Goal: Task Accomplishment & Management: Manage account settings

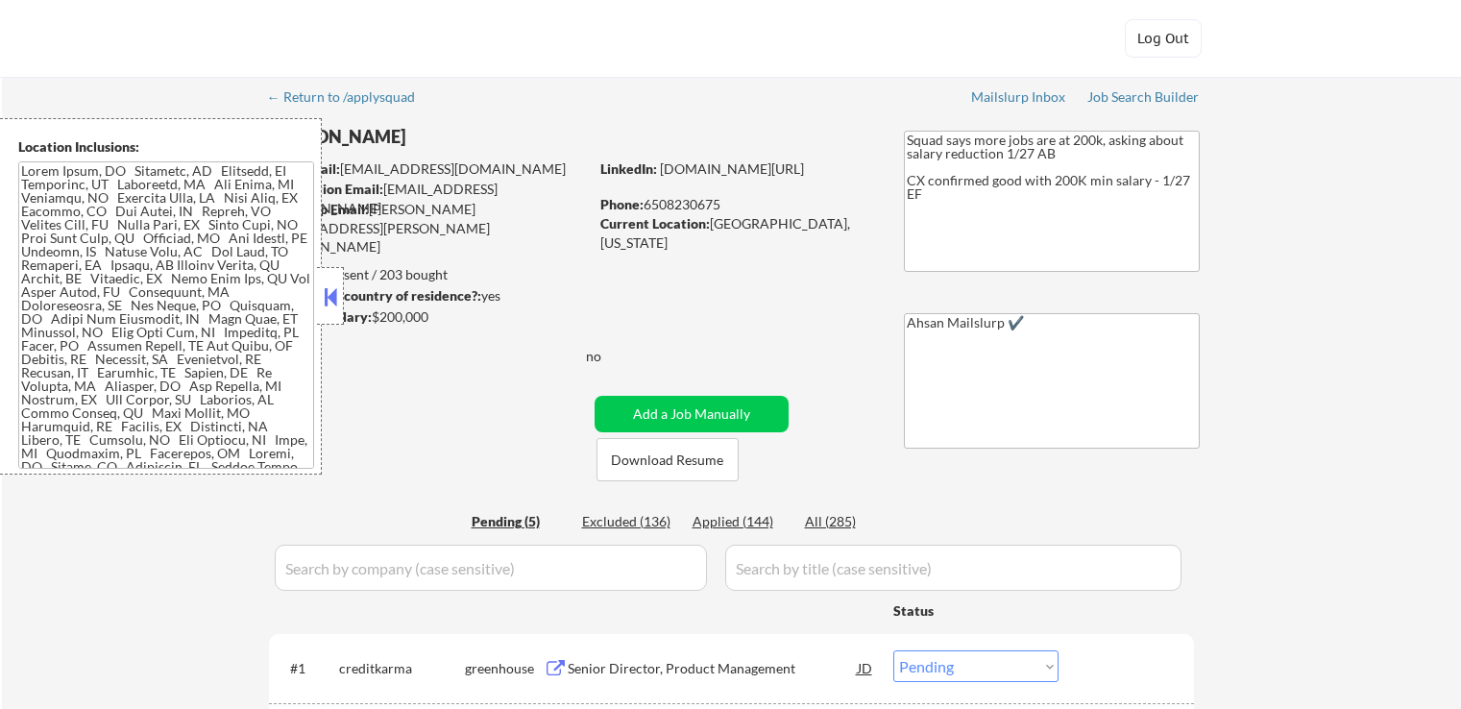
select select ""pending""
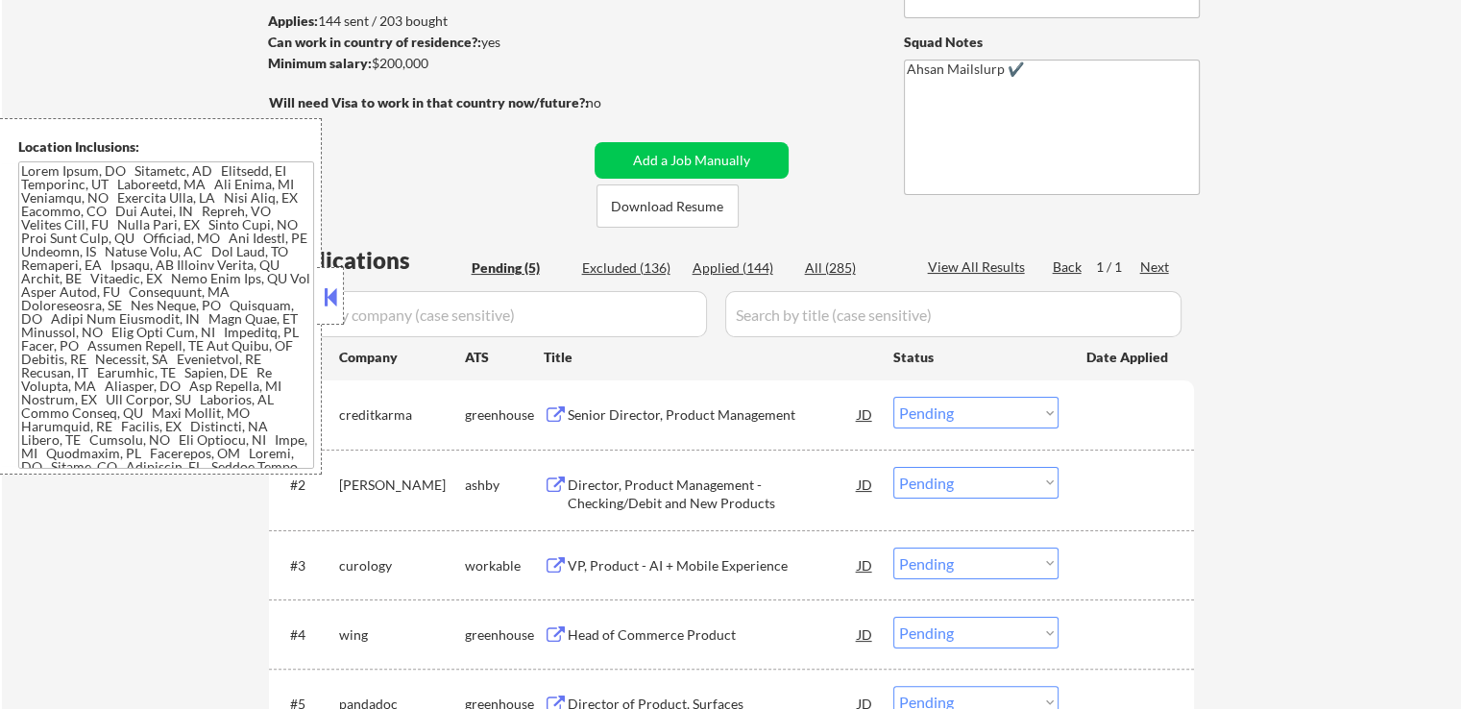
scroll to position [384, 0]
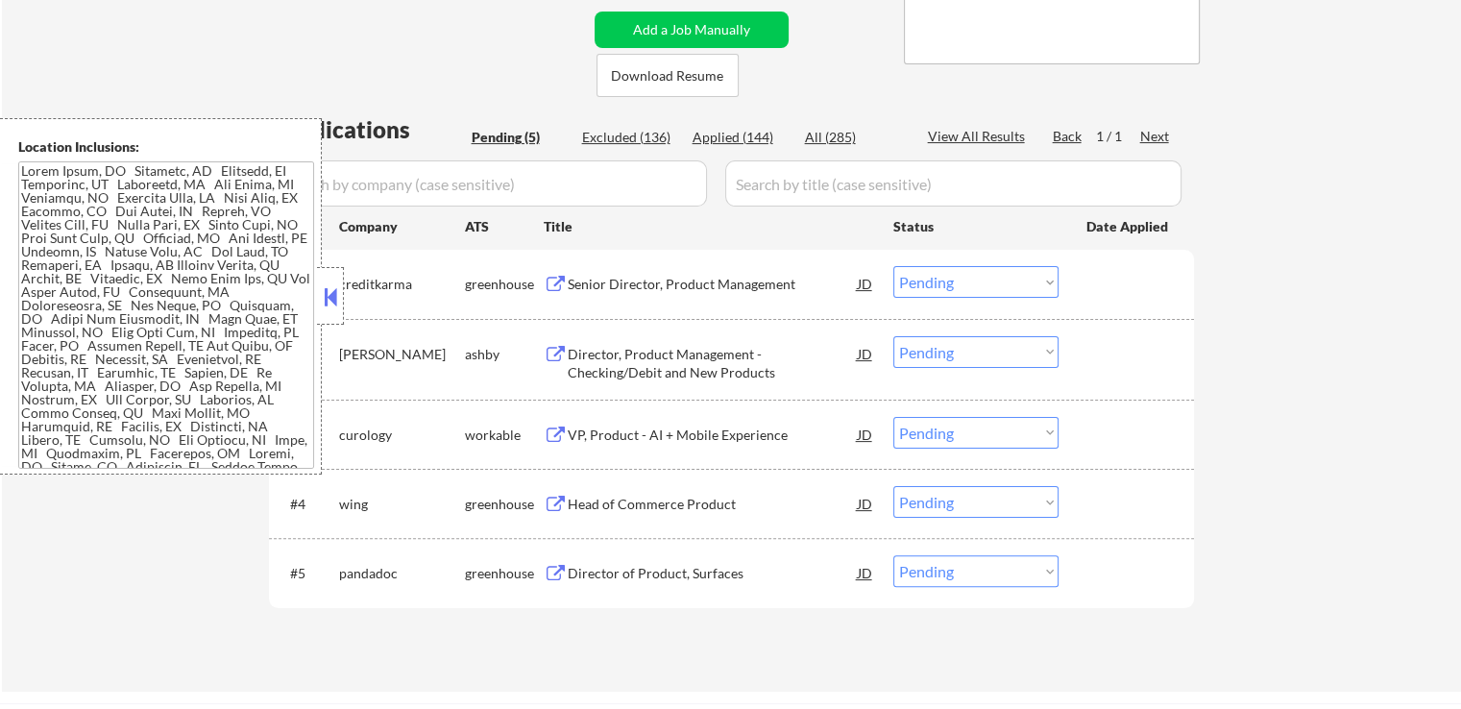
click at [335, 297] on button at bounding box center [330, 296] width 21 height 29
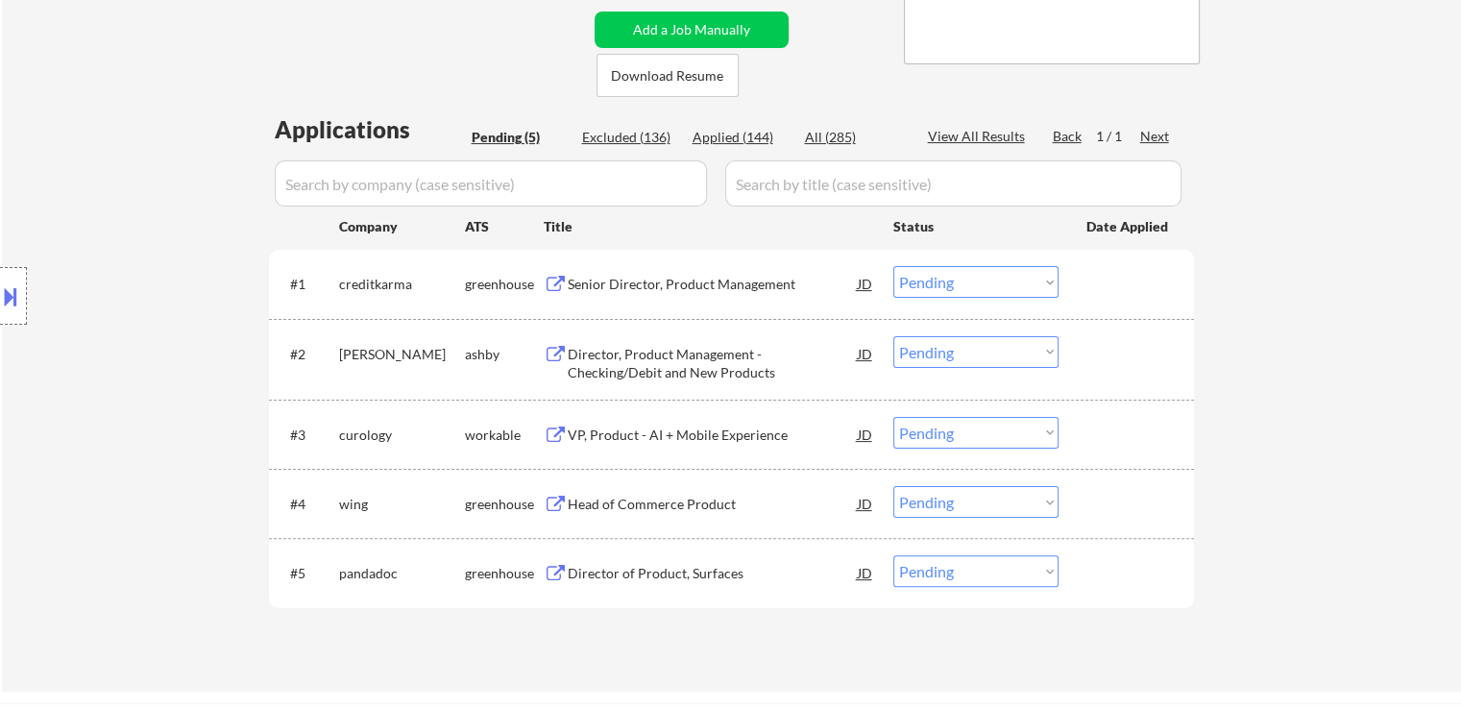
click at [562, 496] on button at bounding box center [556, 505] width 24 height 18
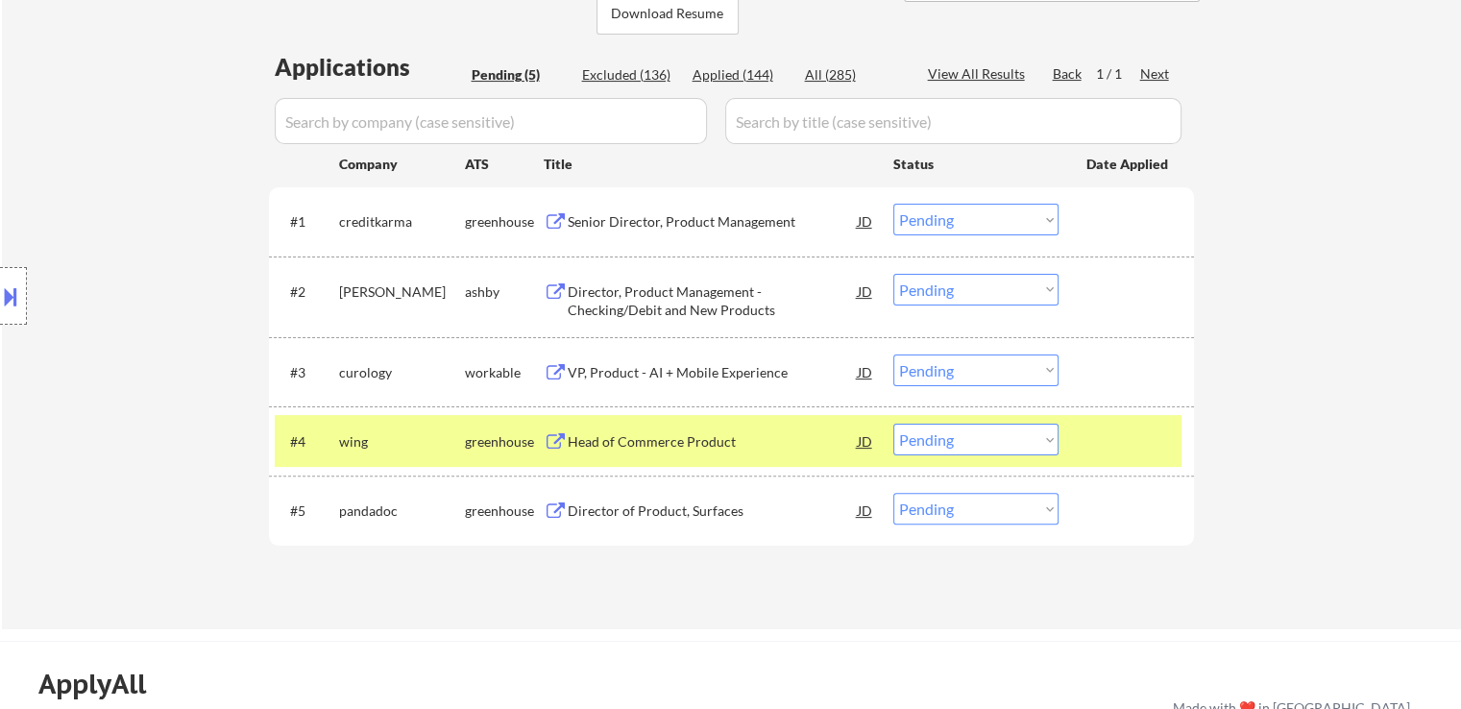
scroll to position [480, 0]
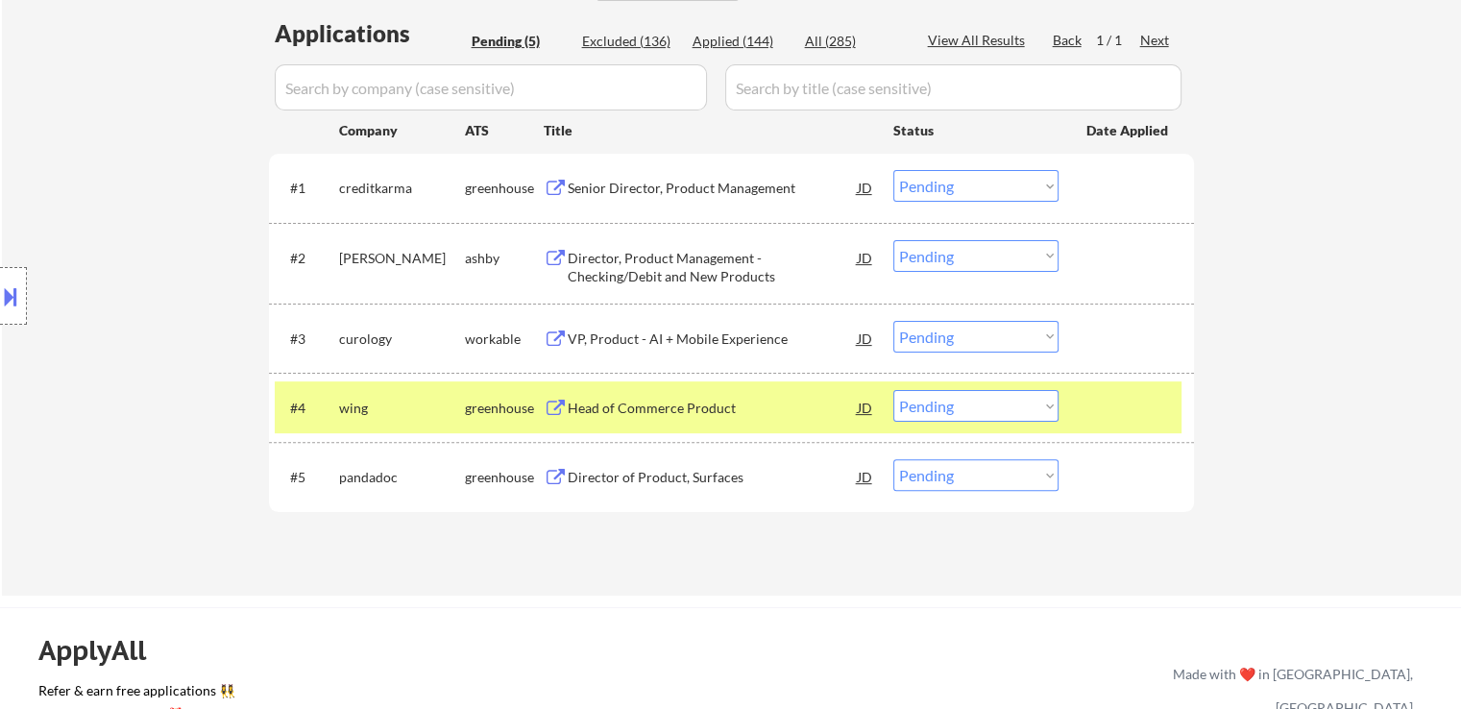
click at [949, 411] on select "Choose an option... Pending Applied Excluded (Questions) Excluded (Expired) Exc…" at bounding box center [975, 406] width 165 height 32
click at [893, 390] on select "Choose an option... Pending Applied Excluded (Questions) Excluded (Expired) Exc…" at bounding box center [975, 406] width 165 height 32
select select ""pending""
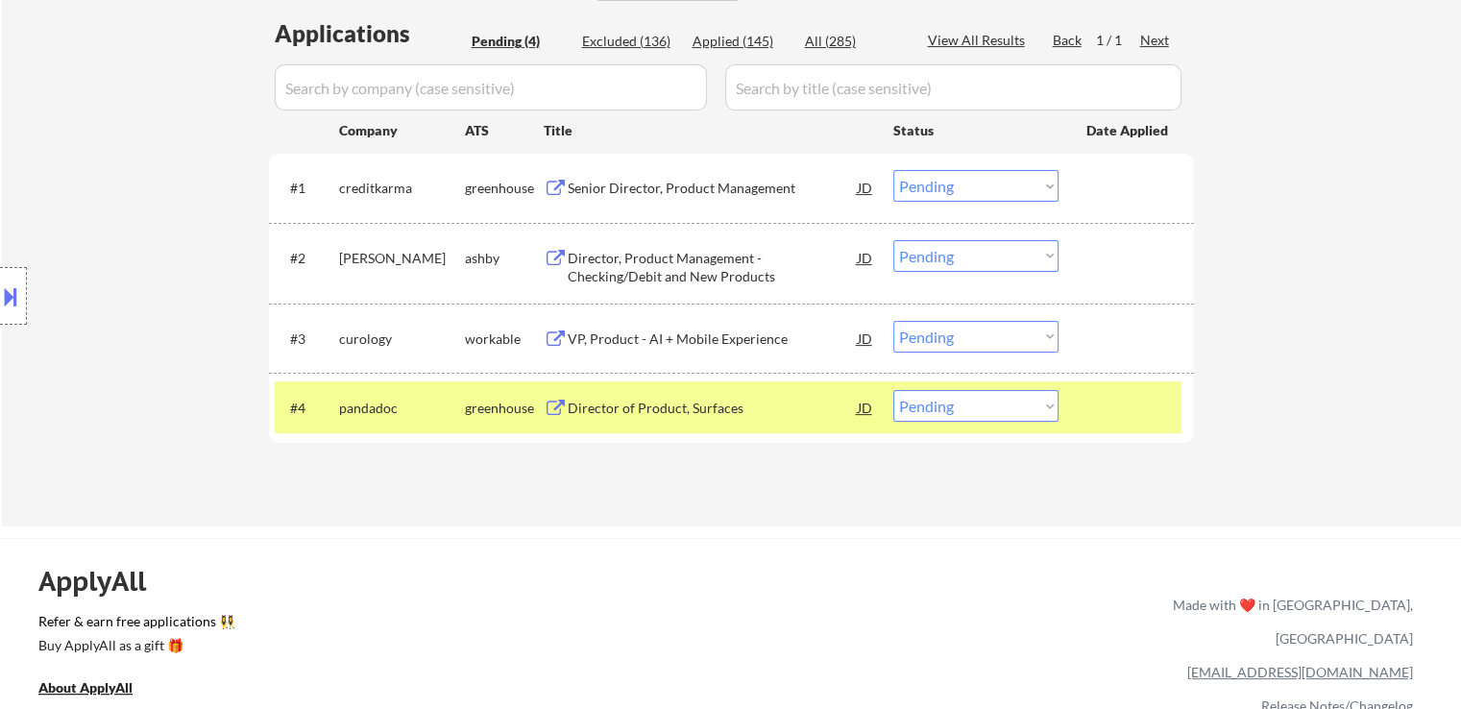
click at [718, 41] on div "Applied (145)" at bounding box center [741, 41] width 96 height 19
select select ""applied""
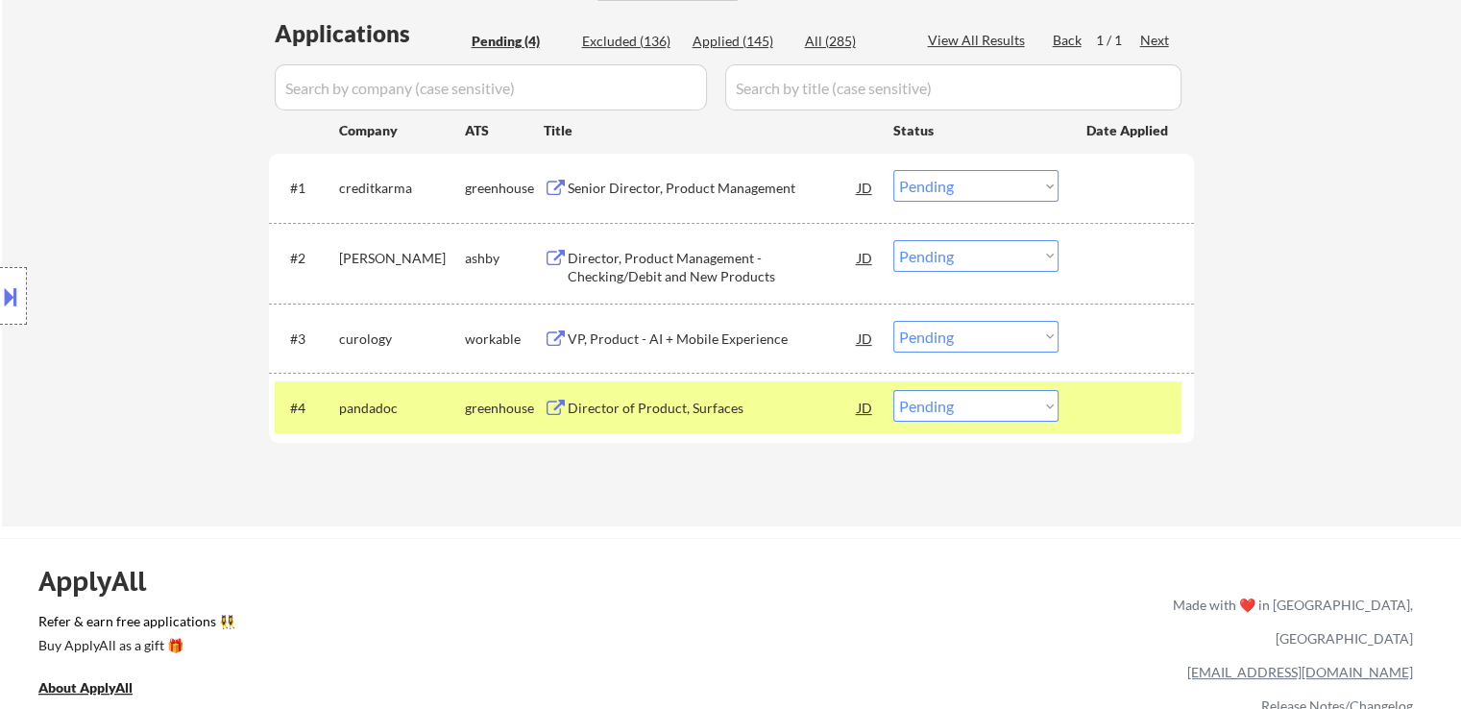
select select ""applied""
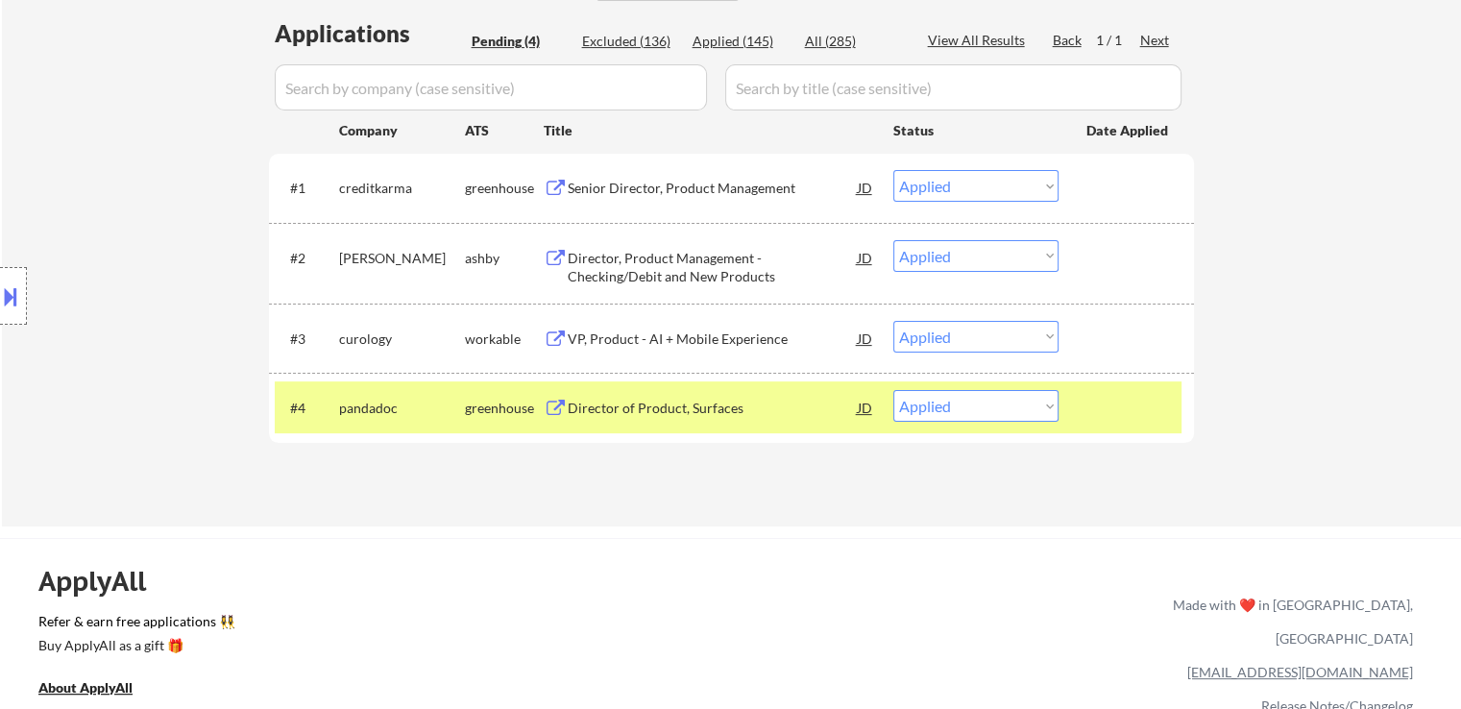
select select ""applied""
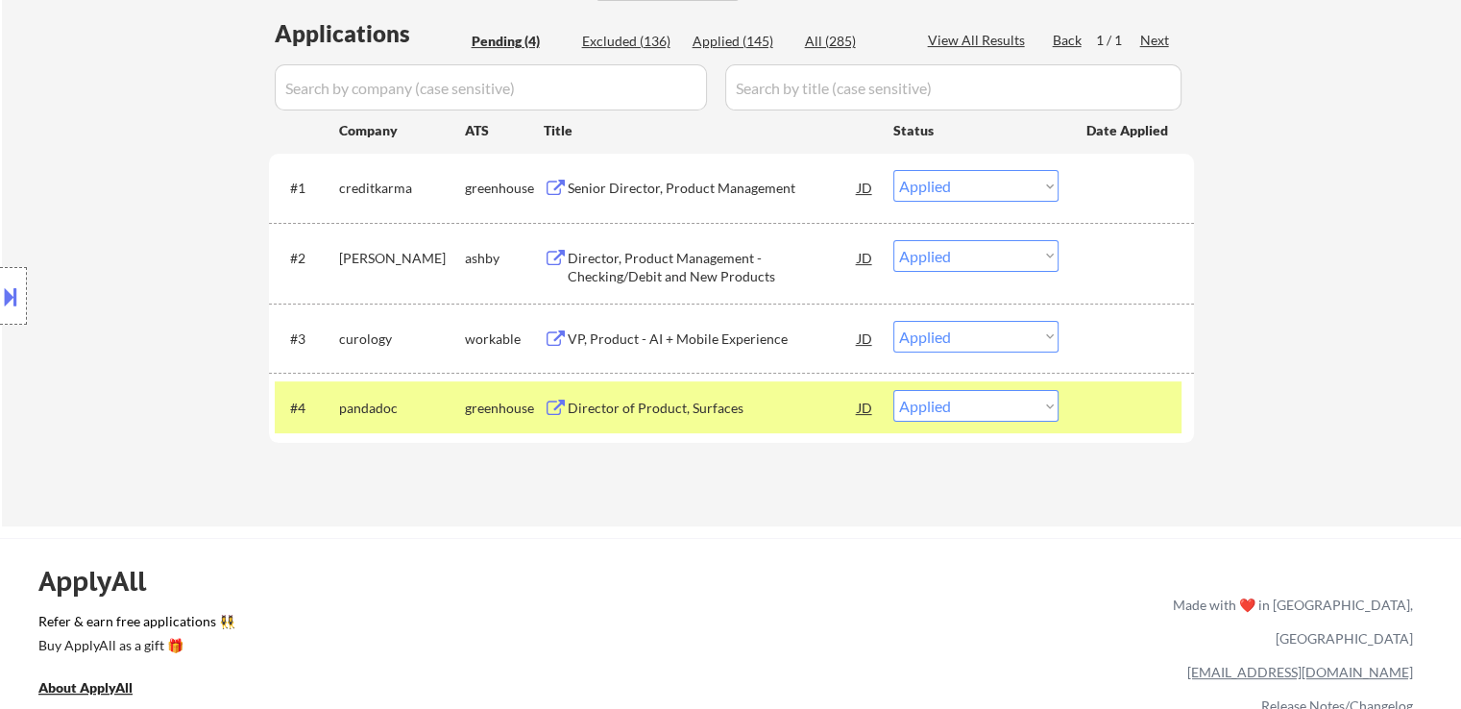
select select ""applied""
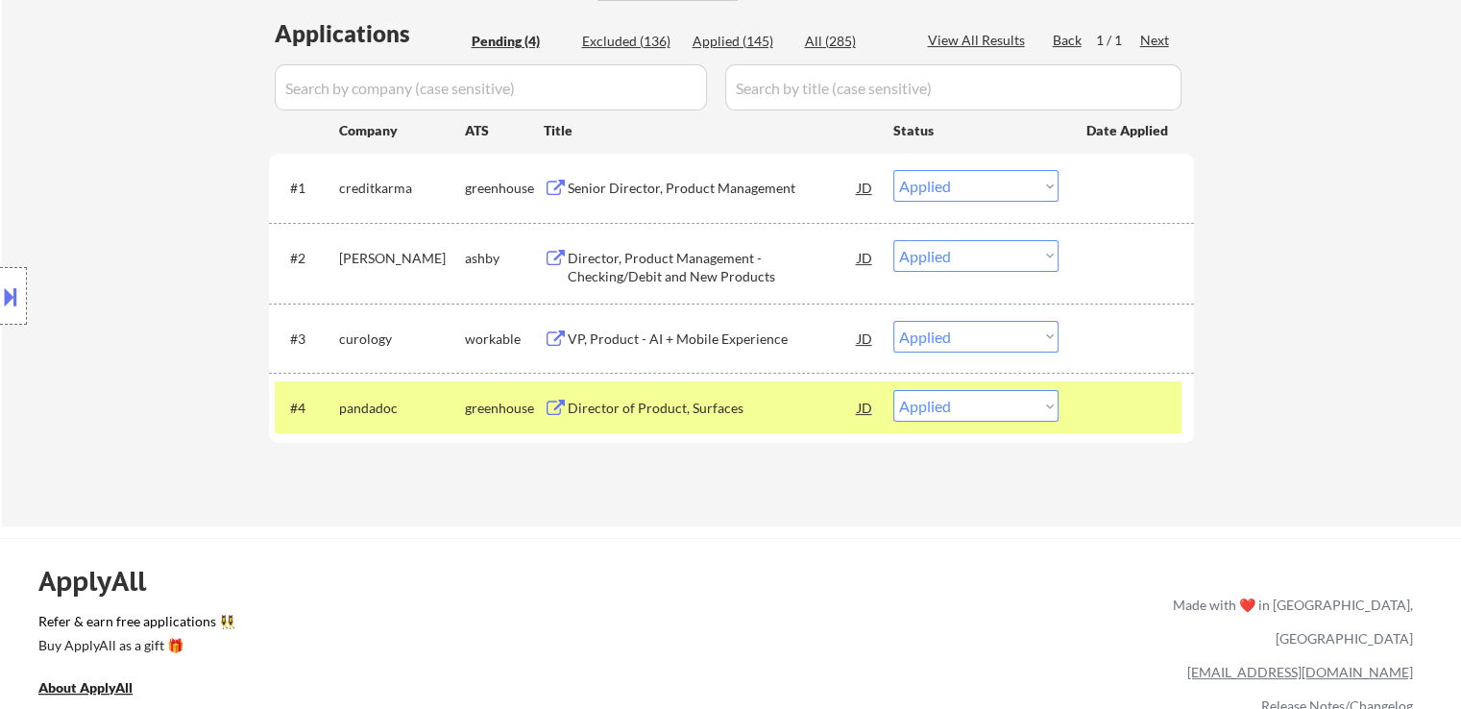
select select ""applied""
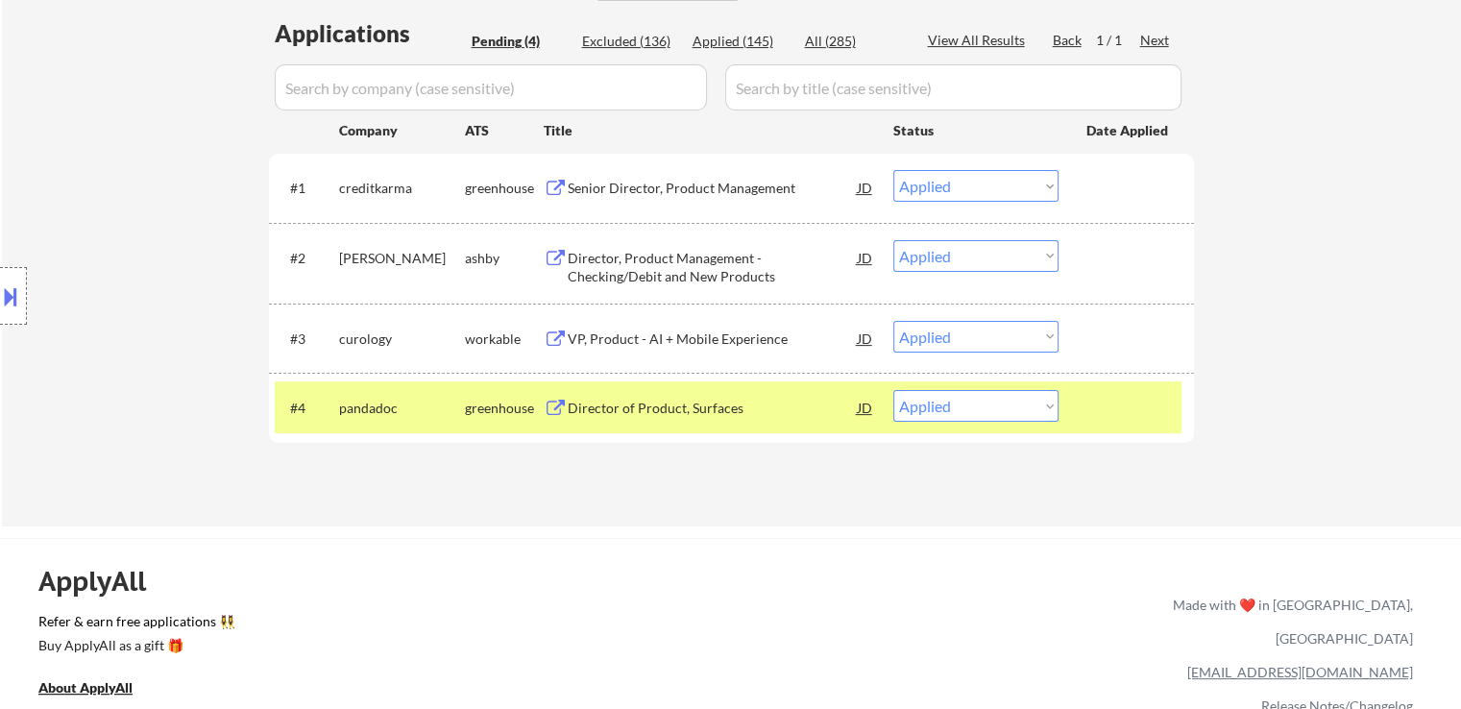
select select ""applied""
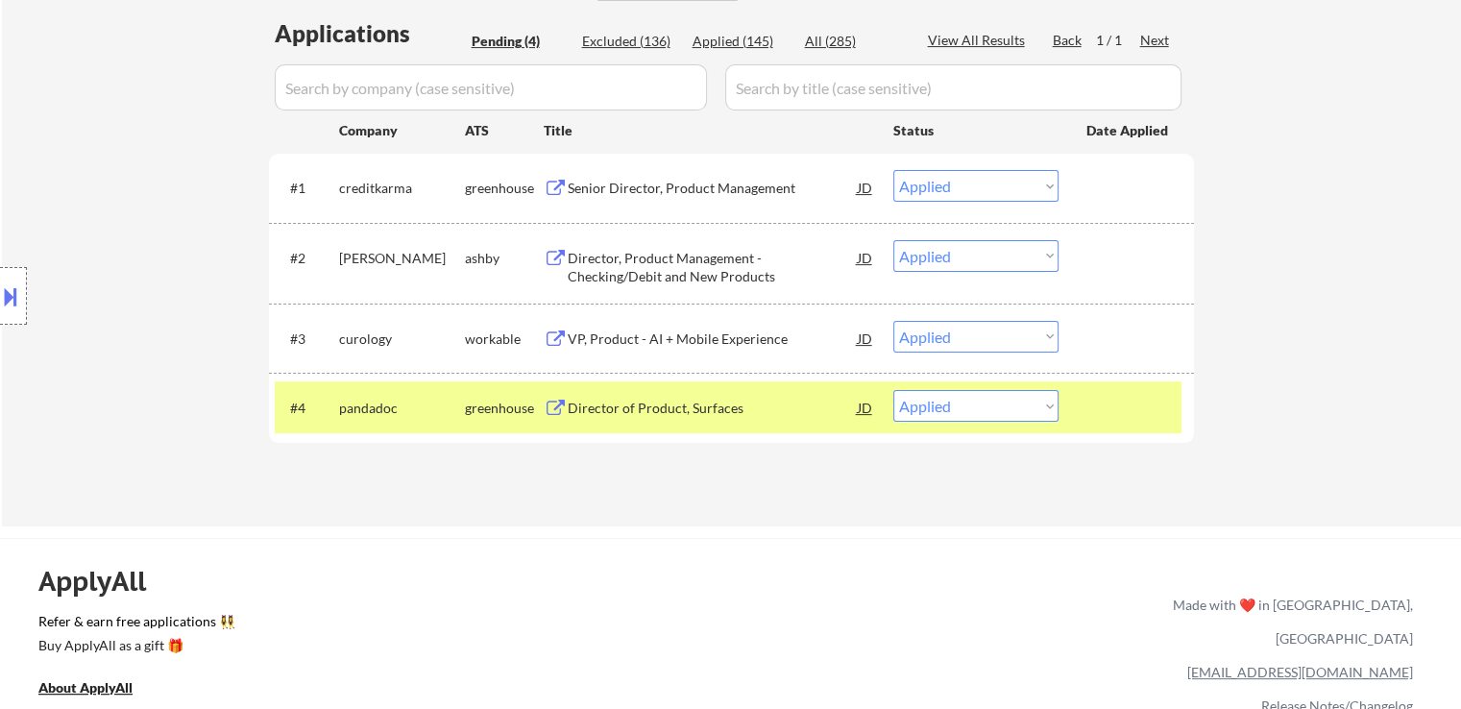
select select ""applied""
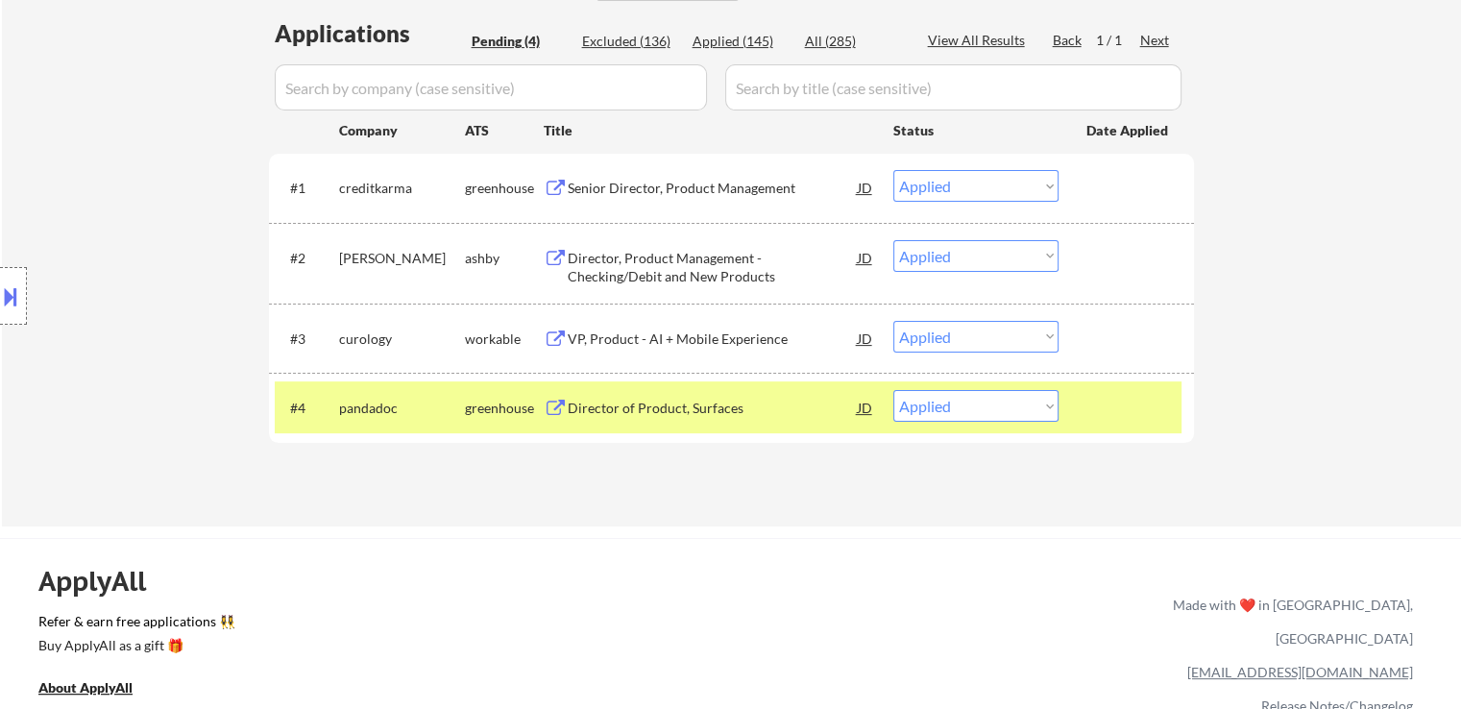
select select ""applied""
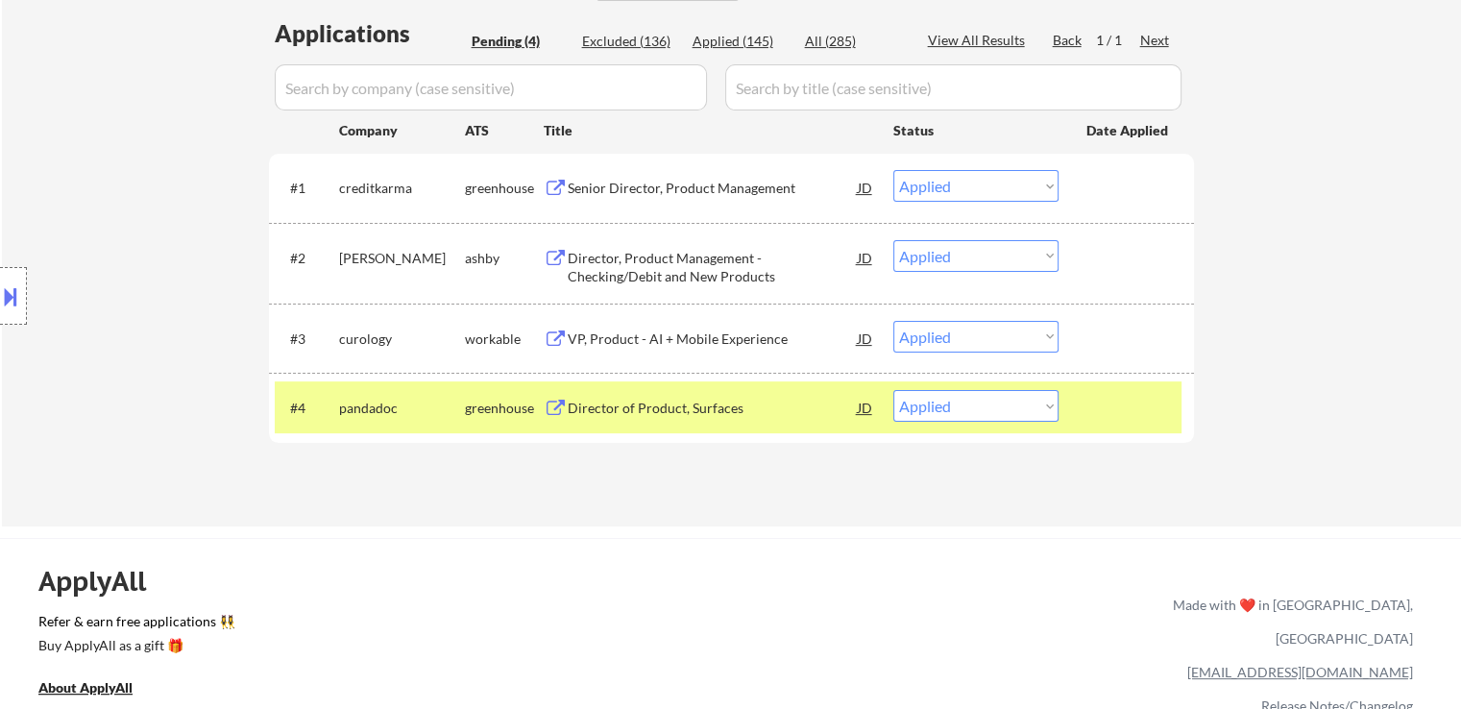
select select ""applied""
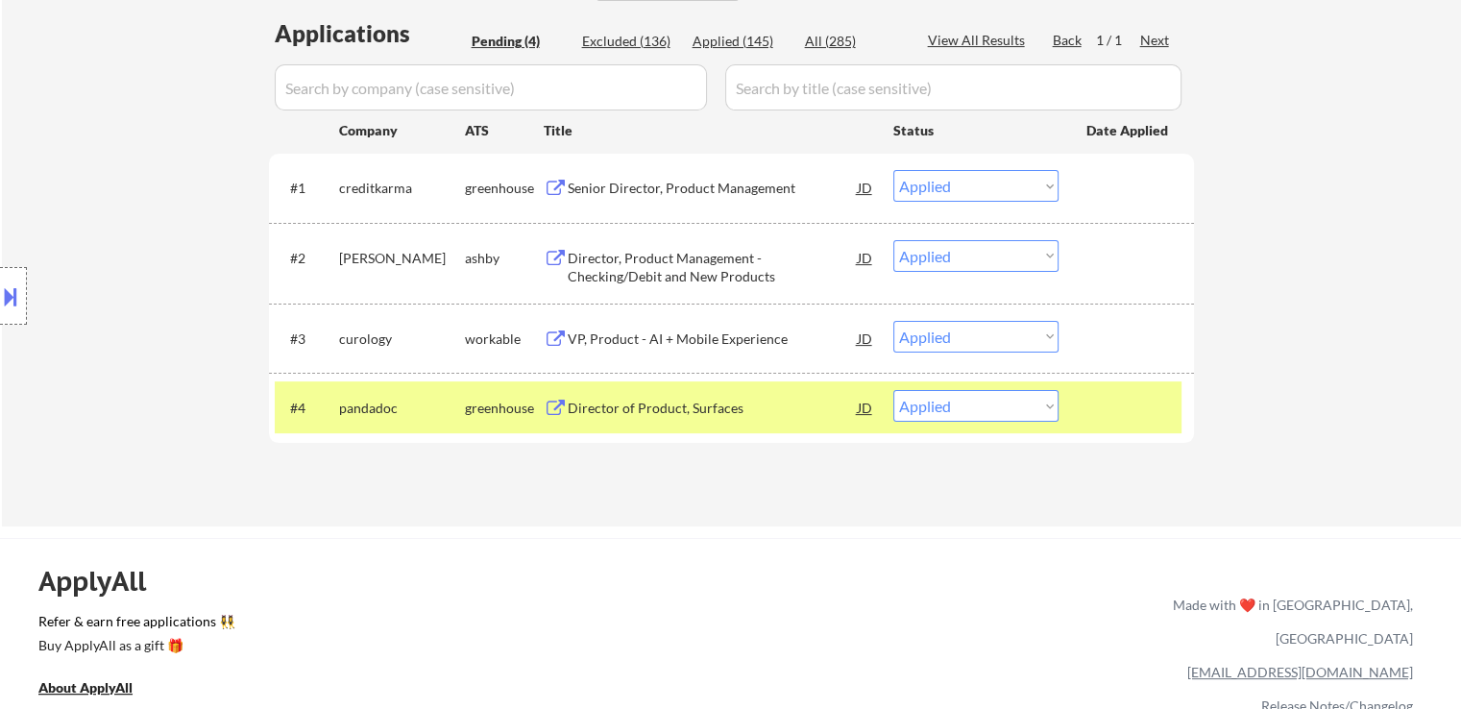
select select ""applied""
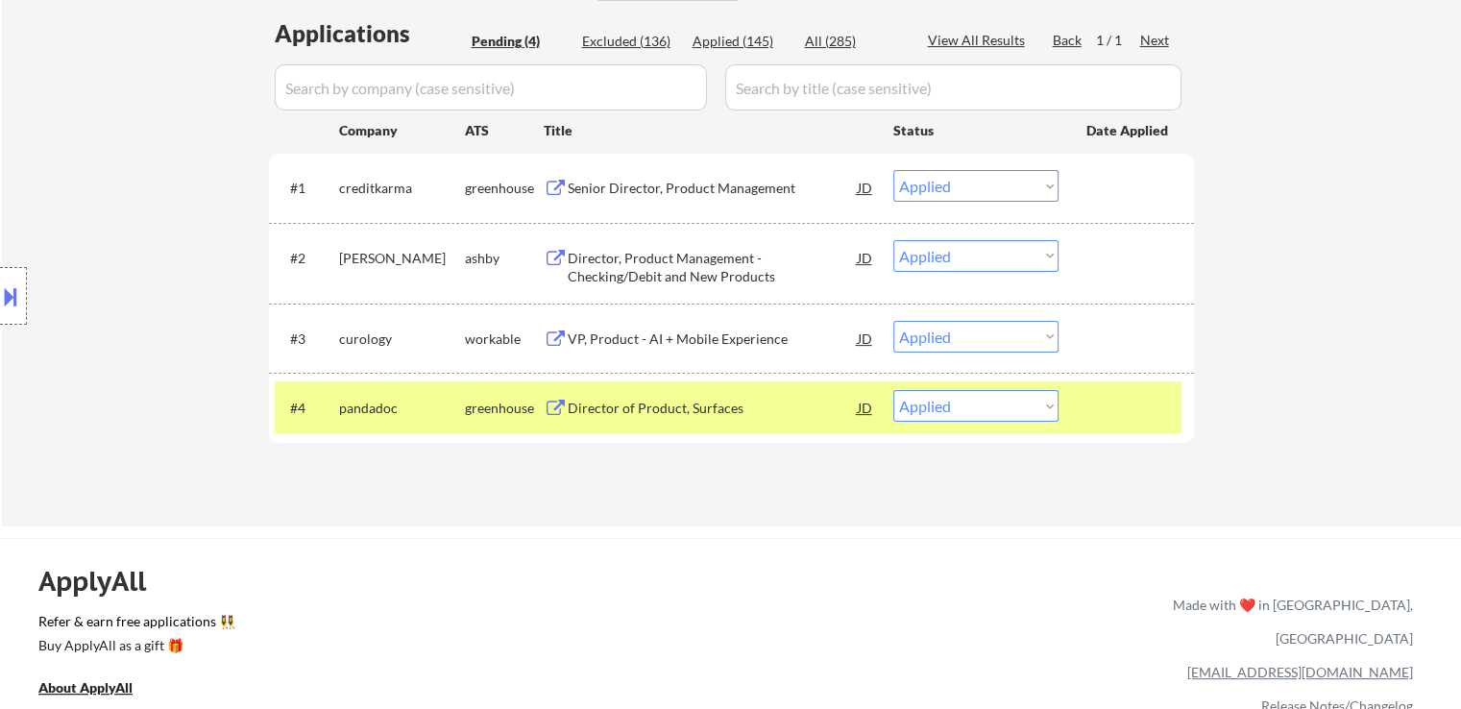
select select ""applied""
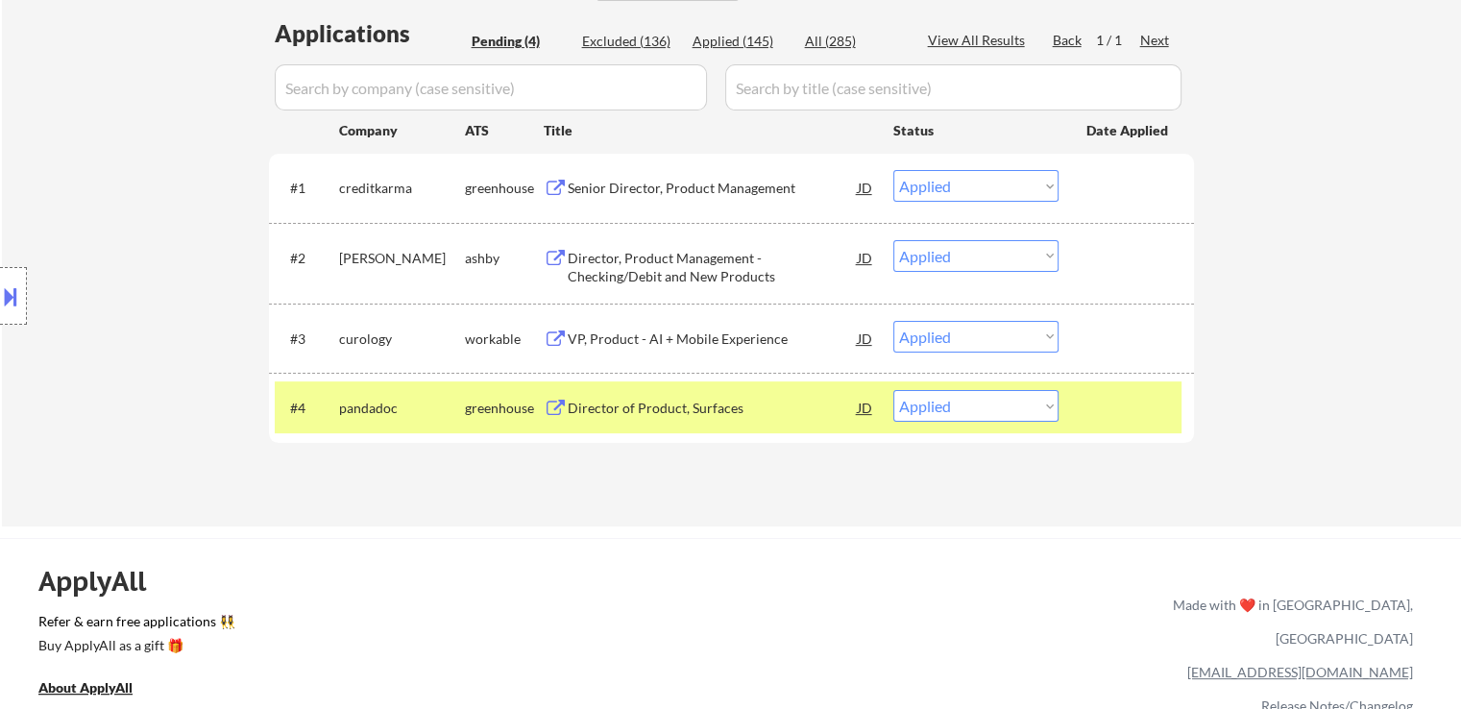
select select ""applied""
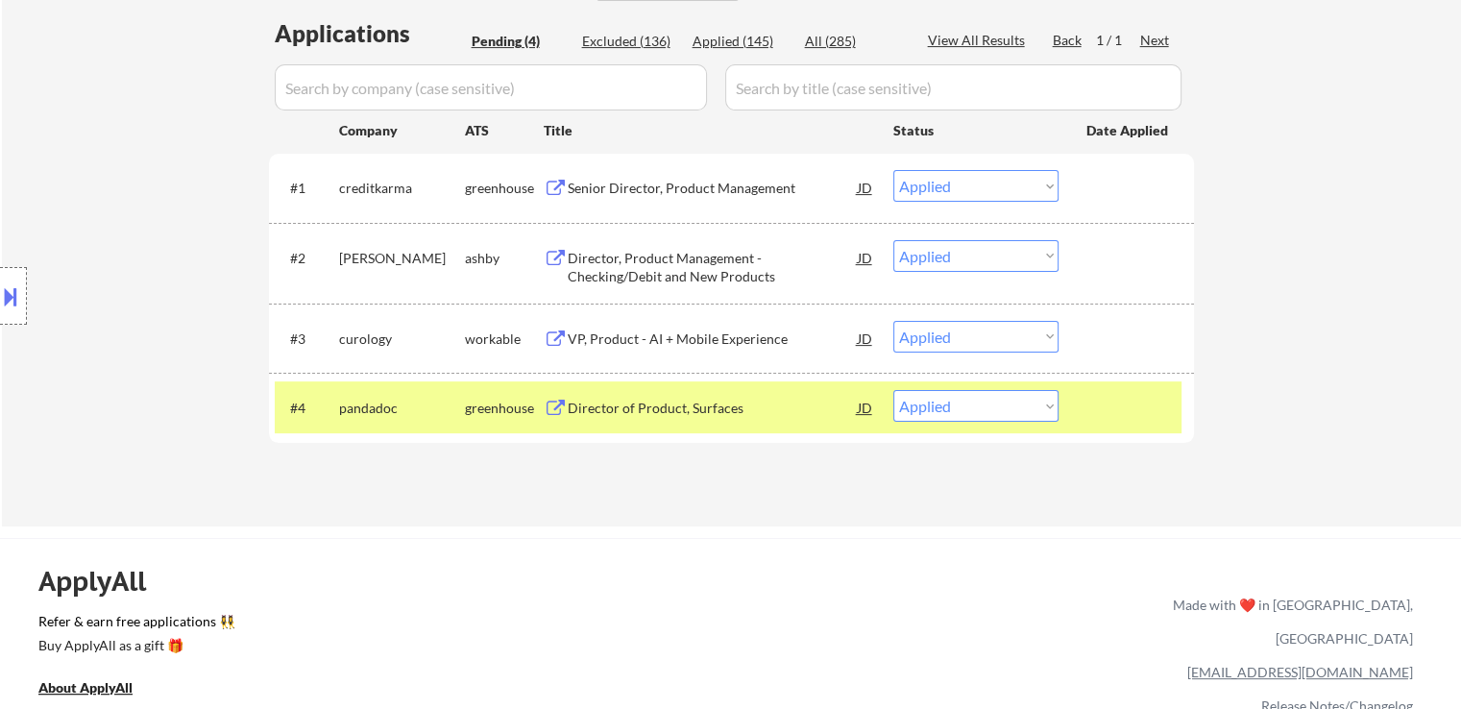
select select ""applied""
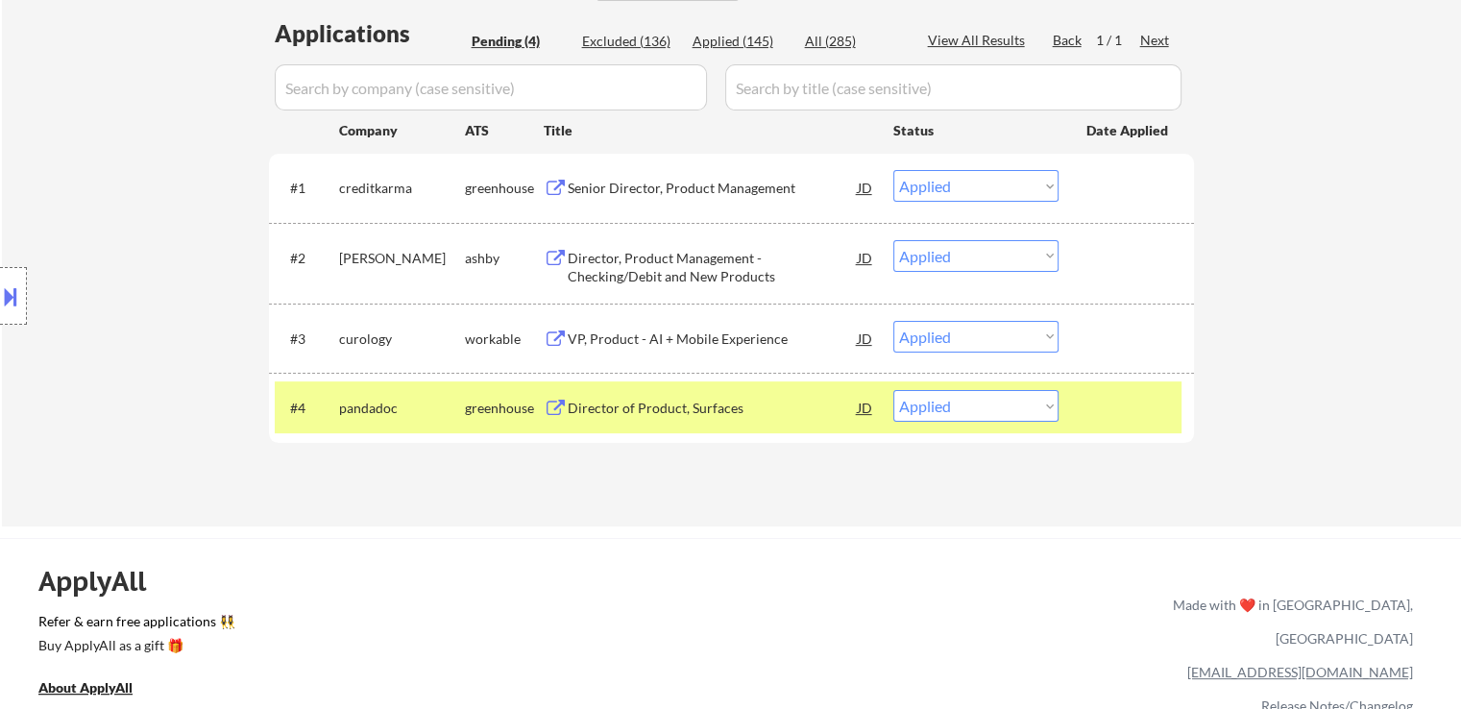
select select ""applied""
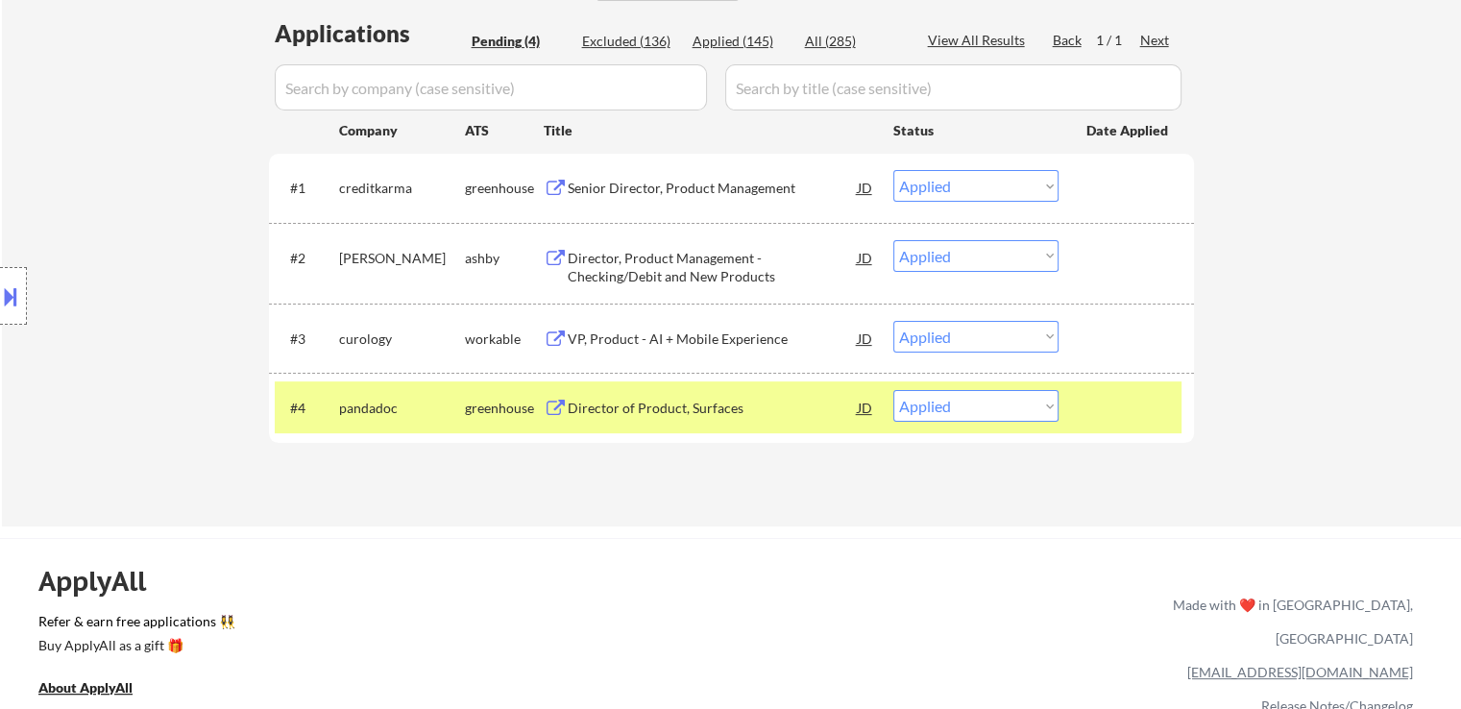
select select ""applied""
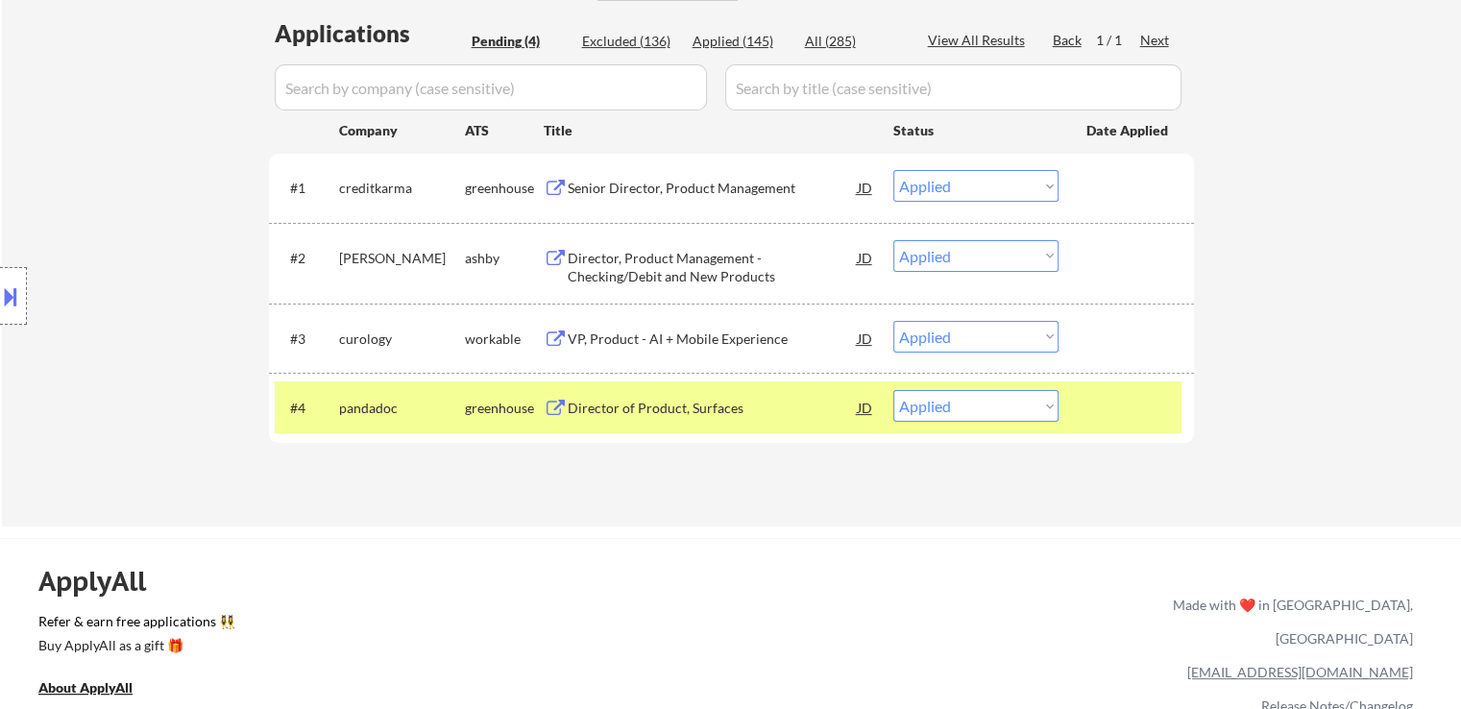
select select ""applied""
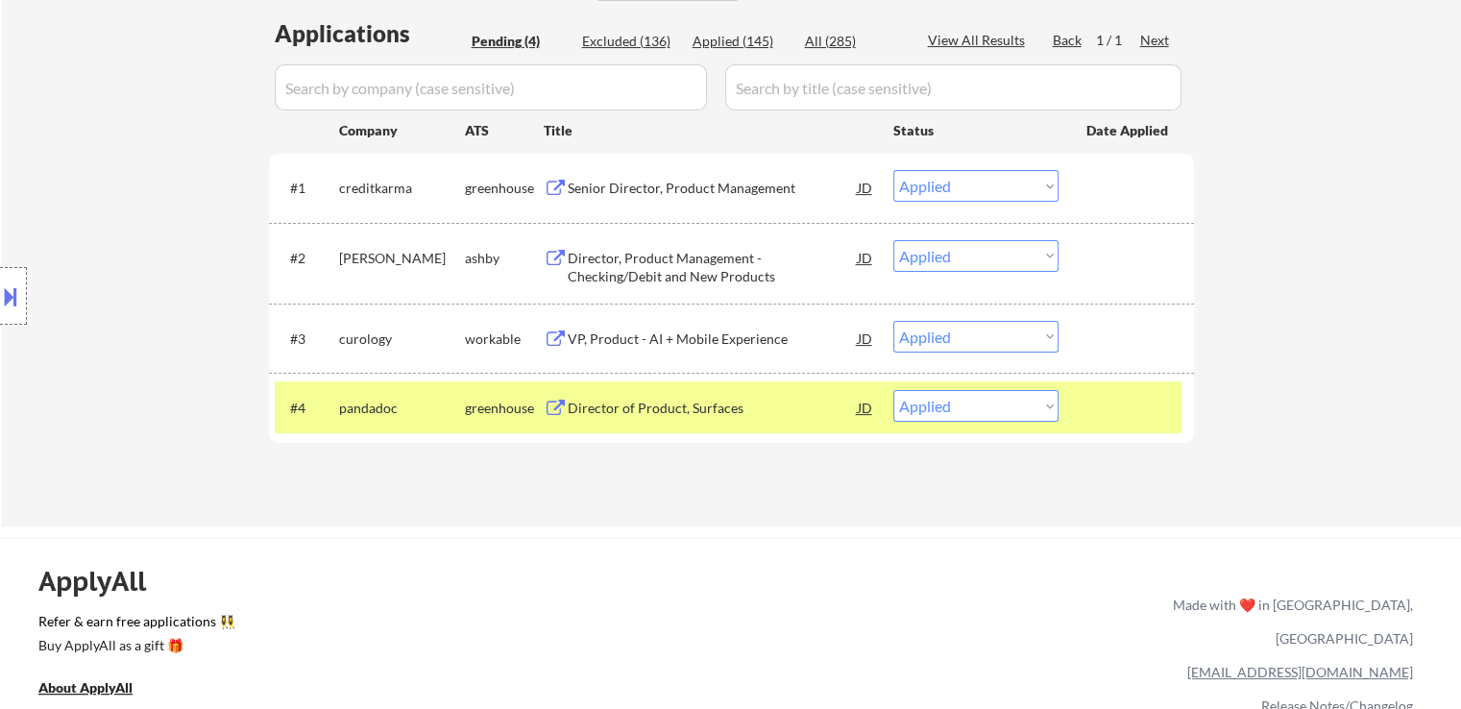
select select ""applied""
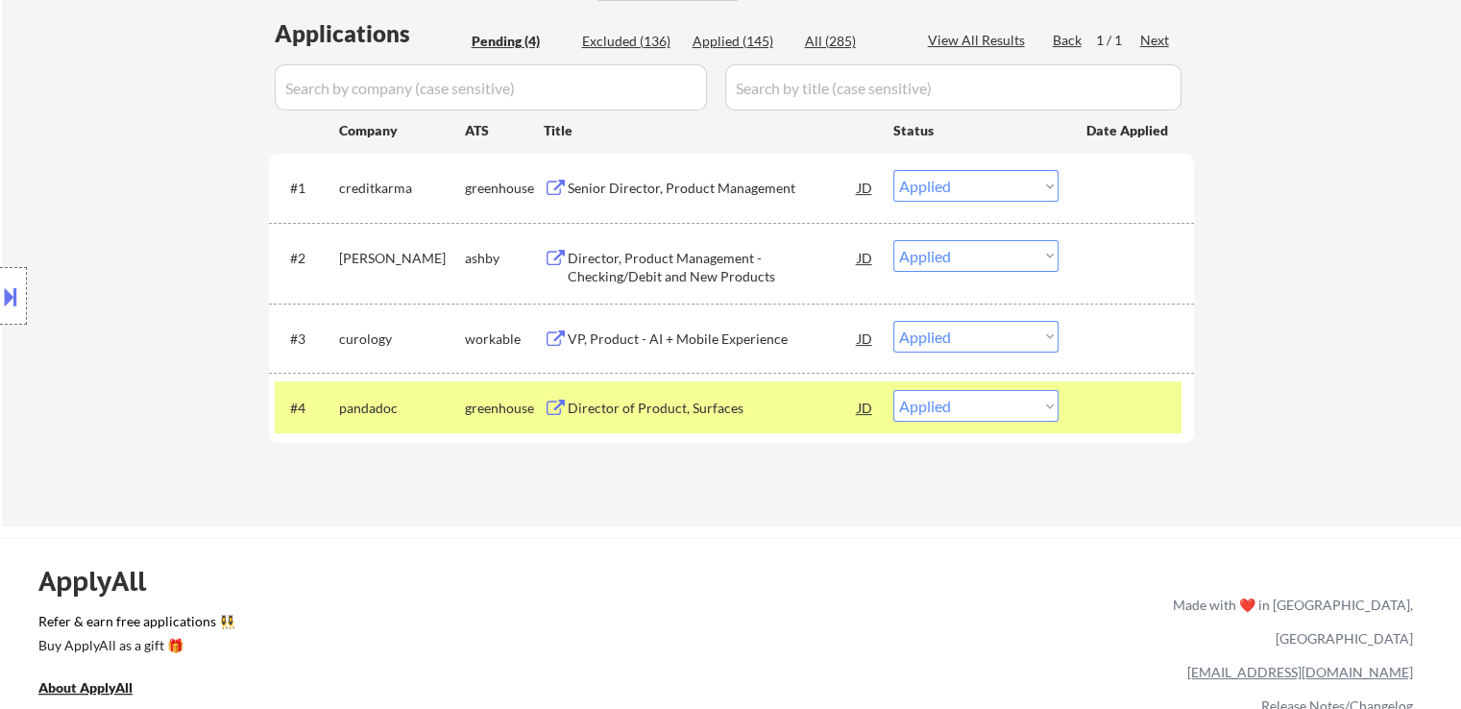
select select ""applied""
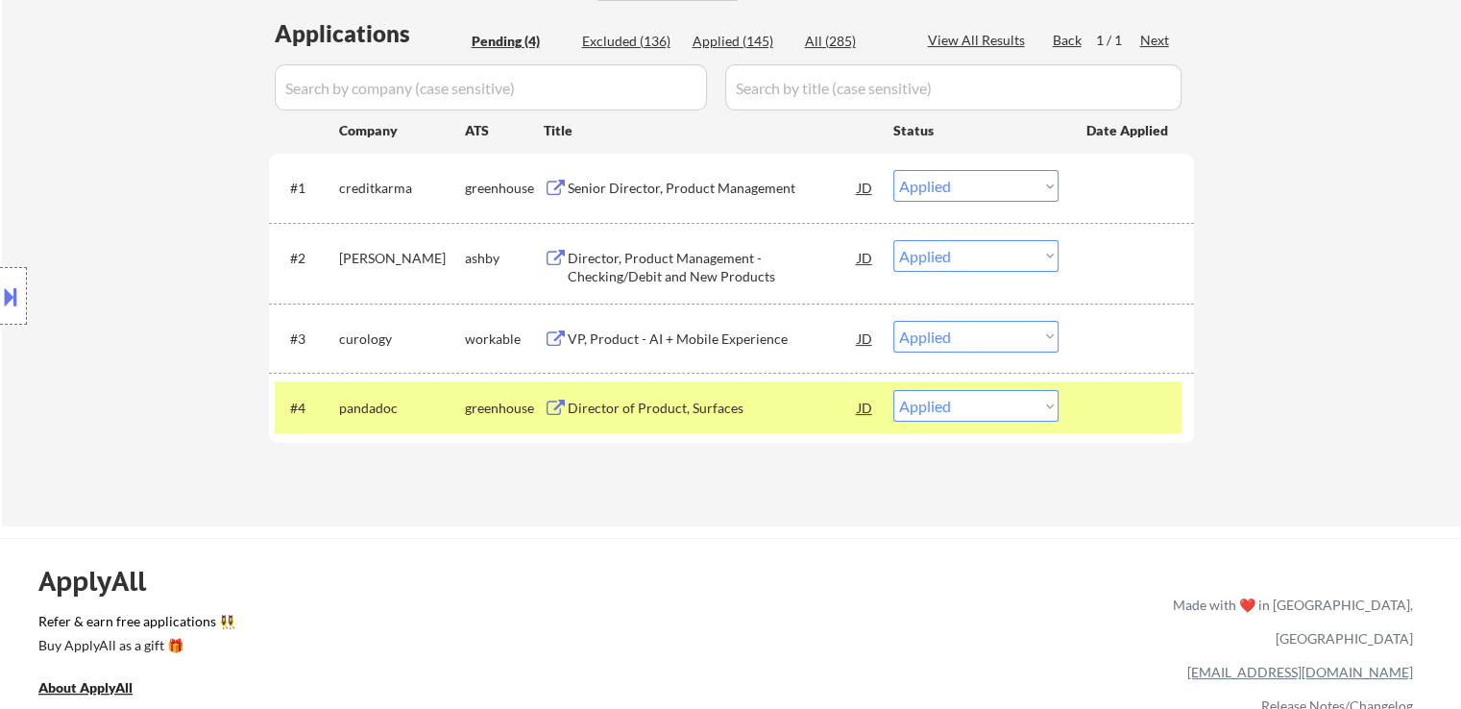
select select ""applied""
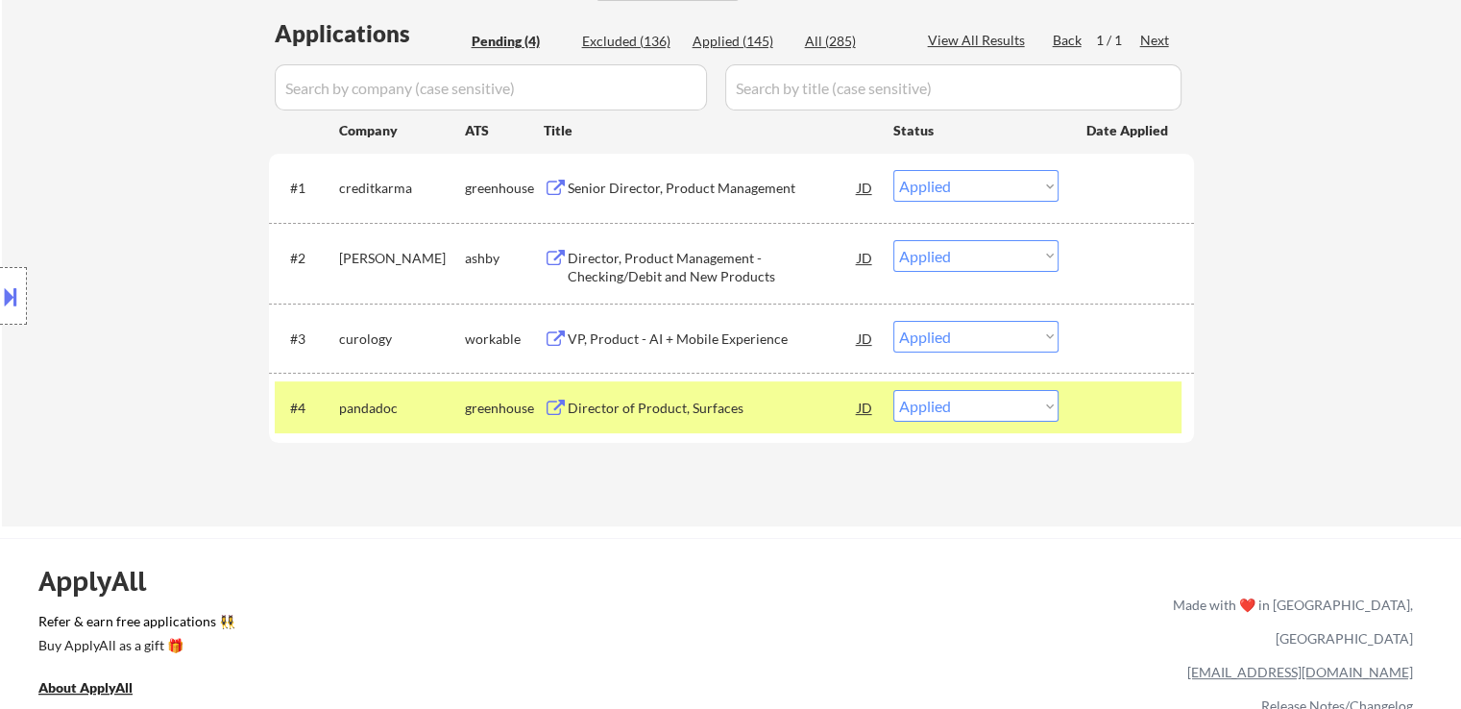
select select ""applied""
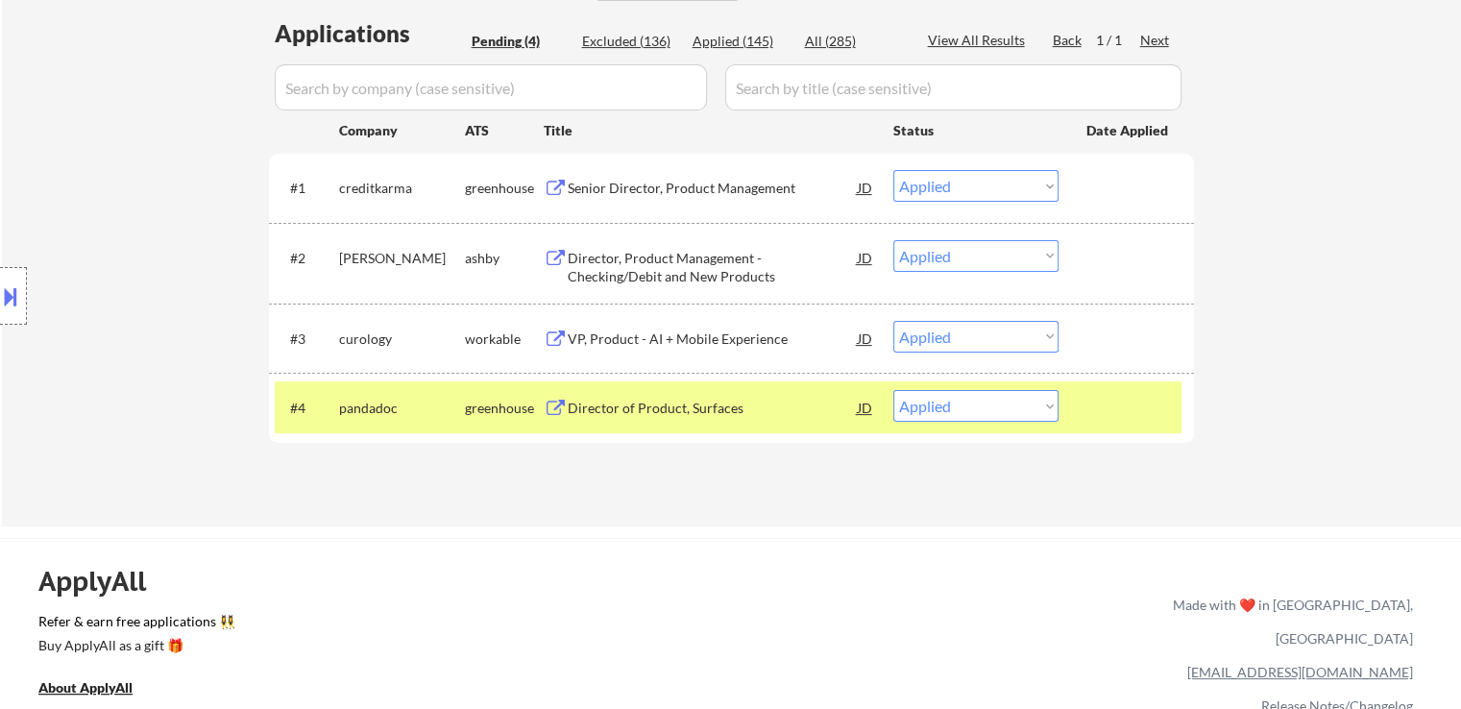
select select ""applied""
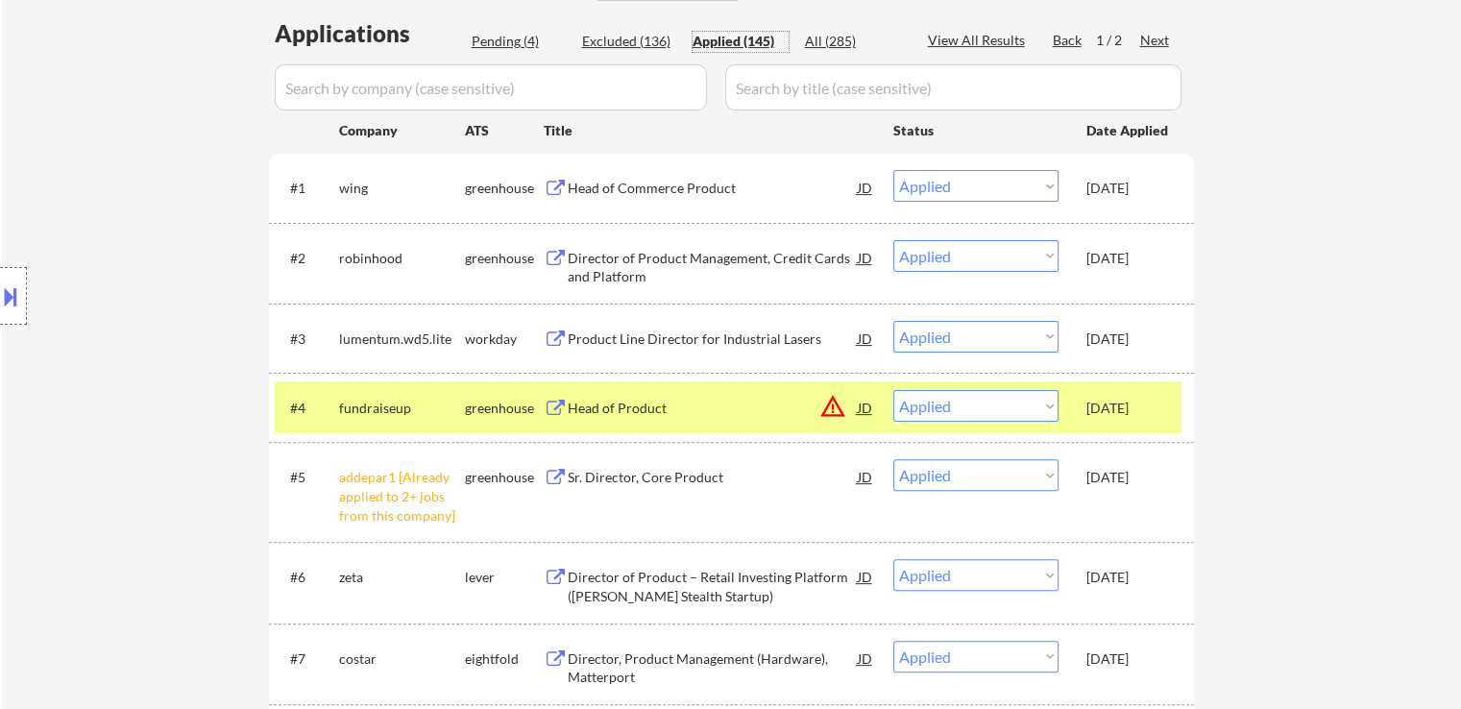
click at [858, 184] on div "JD" at bounding box center [865, 187] width 19 height 35
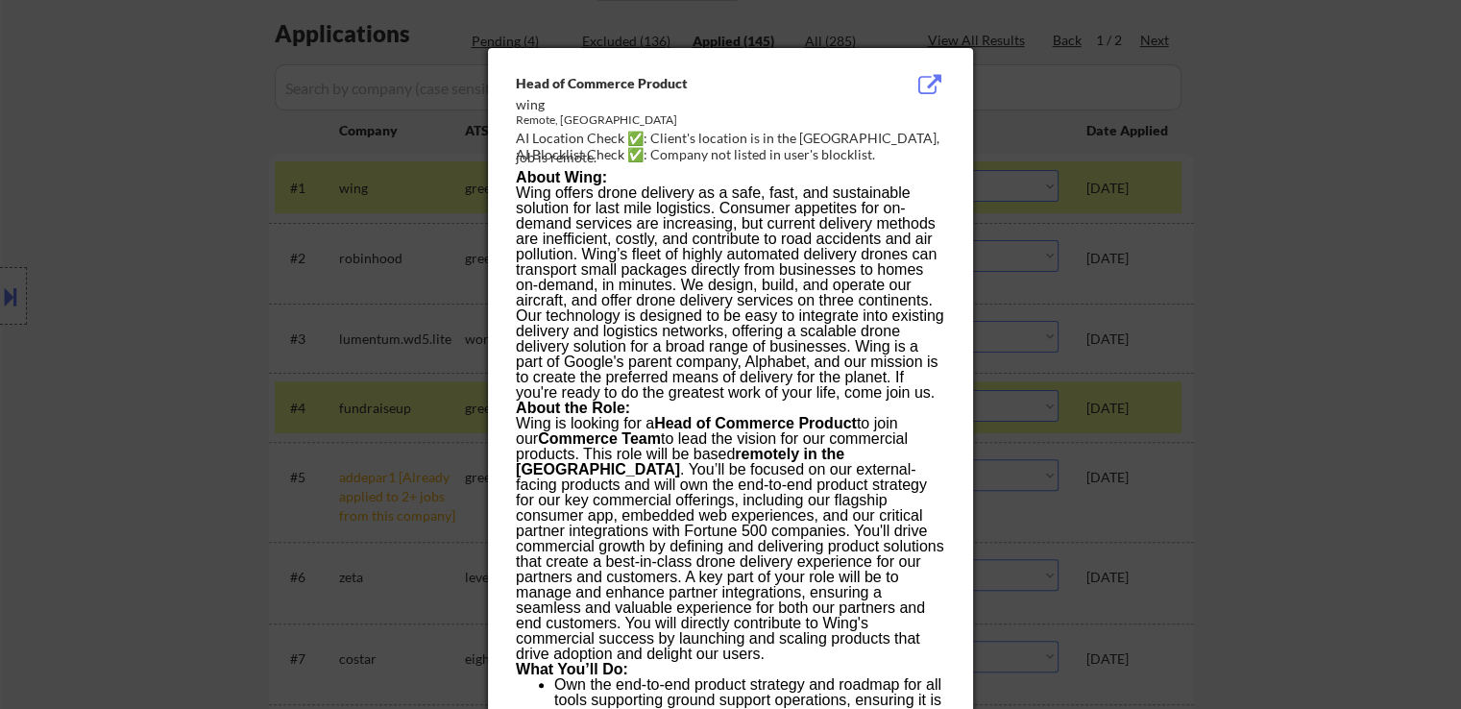
scroll to position [1366, 0]
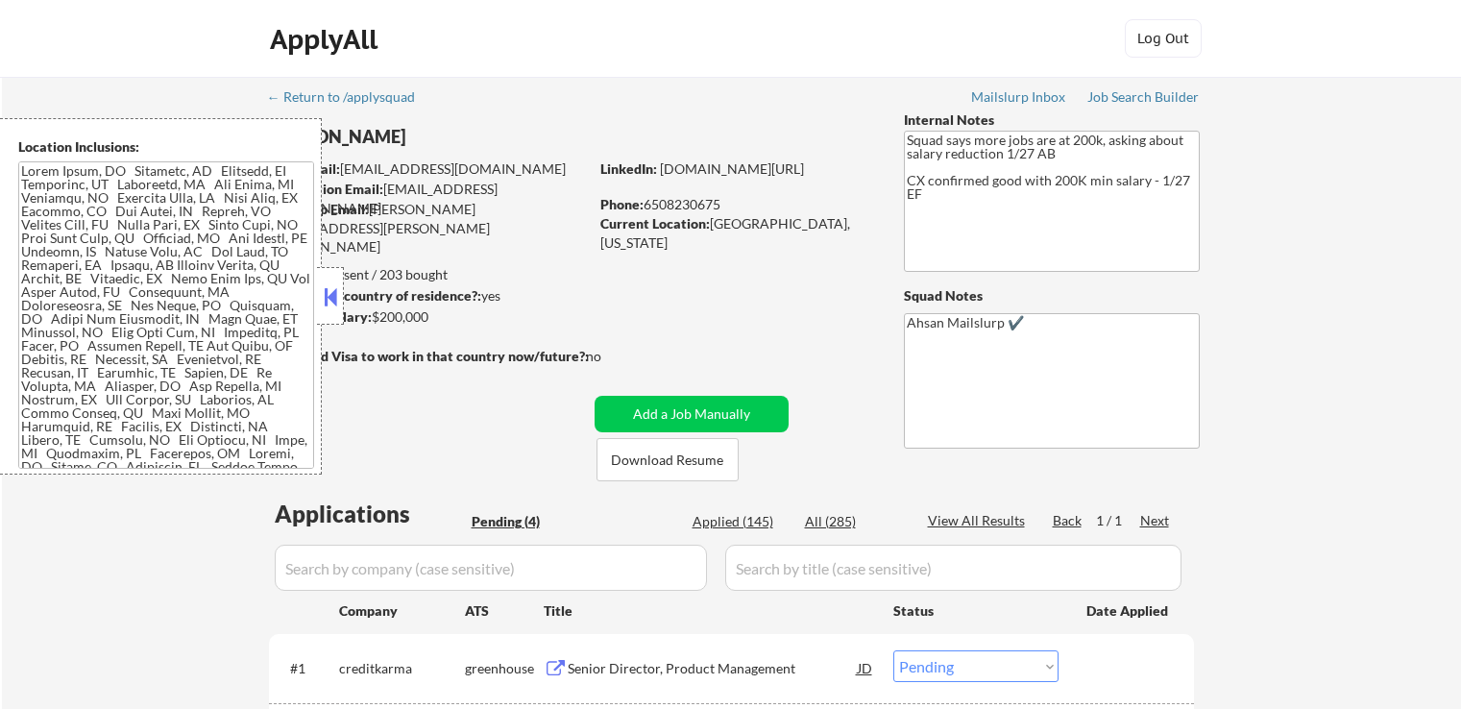
select select ""pending""
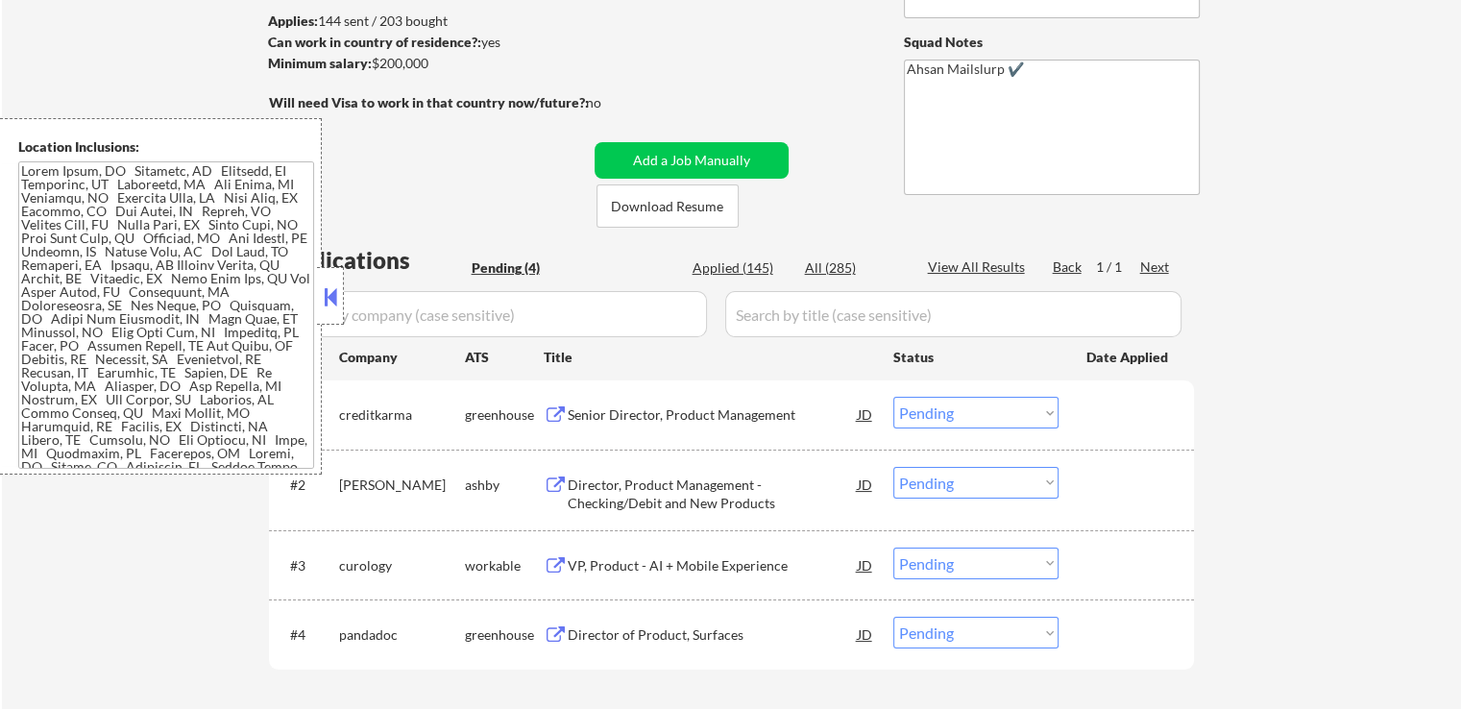
scroll to position [288, 0]
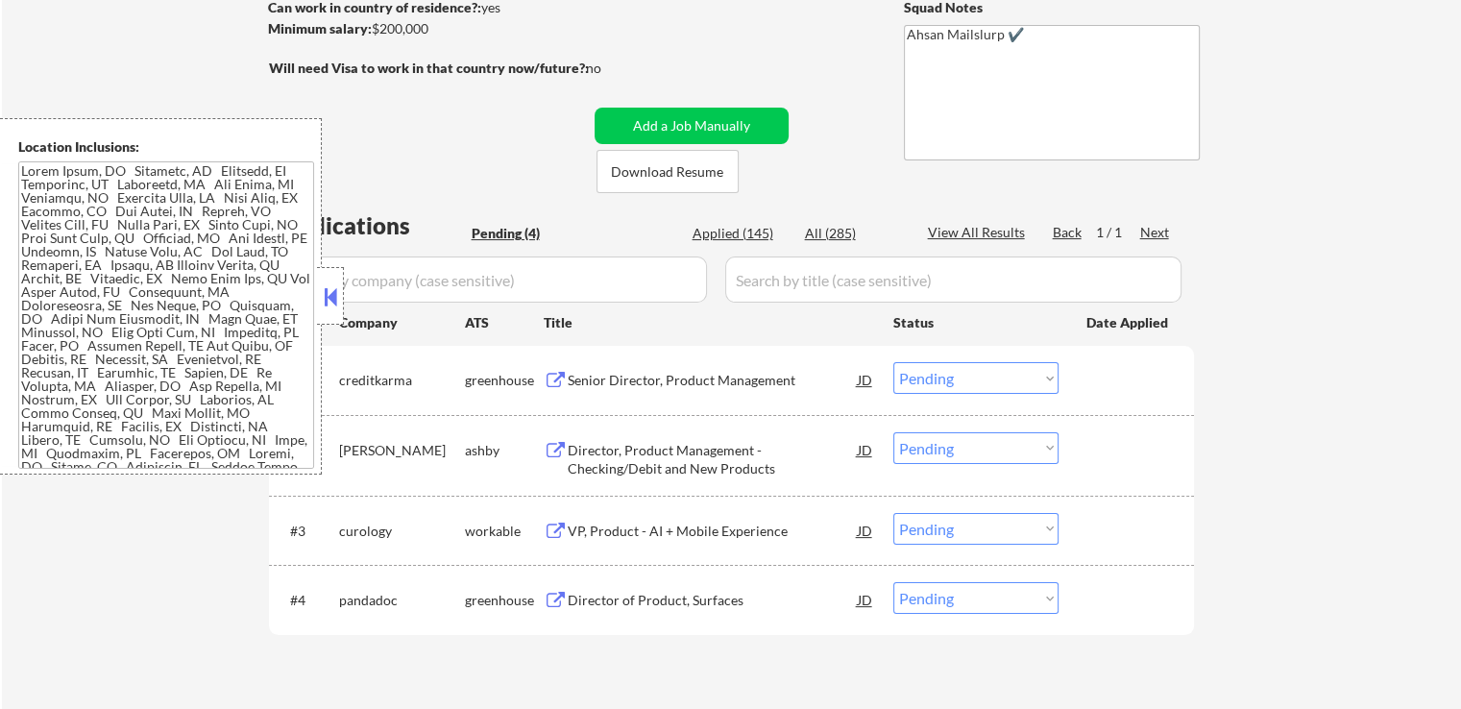
click at [621, 385] on div "Senior Director, Product Management" at bounding box center [713, 380] width 290 height 19
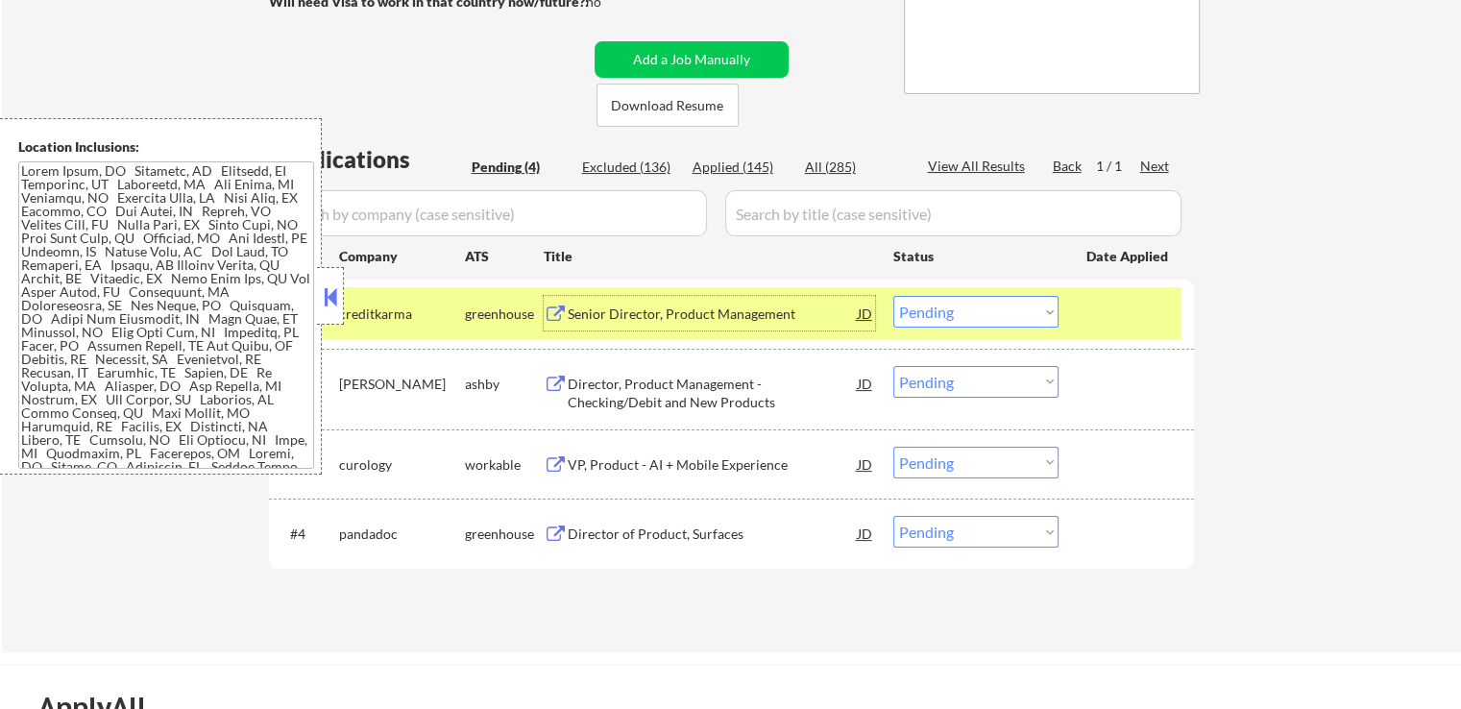
scroll to position [384, 0]
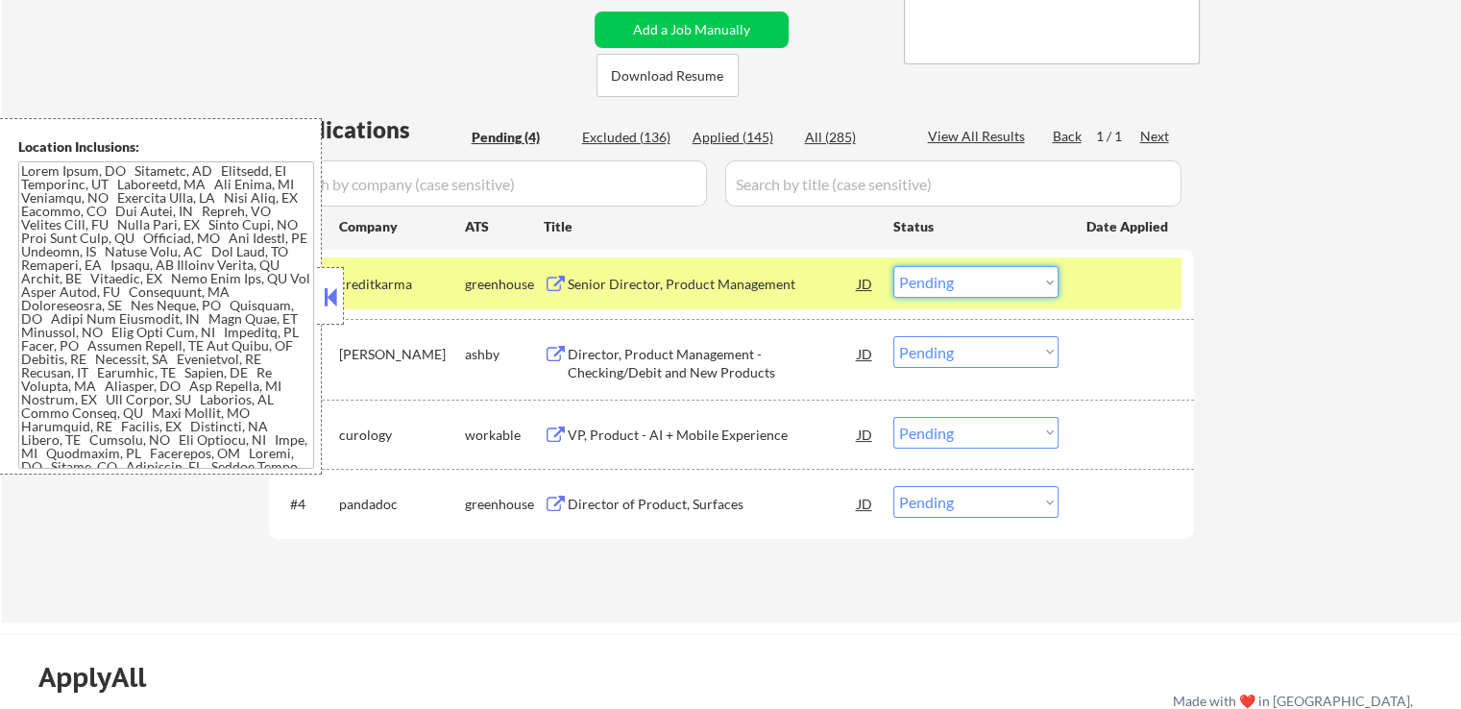
click at [985, 293] on select "Choose an option... Pending Applied Excluded (Questions) Excluded (Expired) Exc…" at bounding box center [975, 282] width 165 height 32
click at [893, 266] on select "Choose an option... Pending Applied Excluded (Questions) Excluded (Expired) Exc…" at bounding box center [975, 282] width 165 height 32
click at [576, 354] on div "Director, Product Management - Checking/Debit and New Products" at bounding box center [713, 363] width 290 height 37
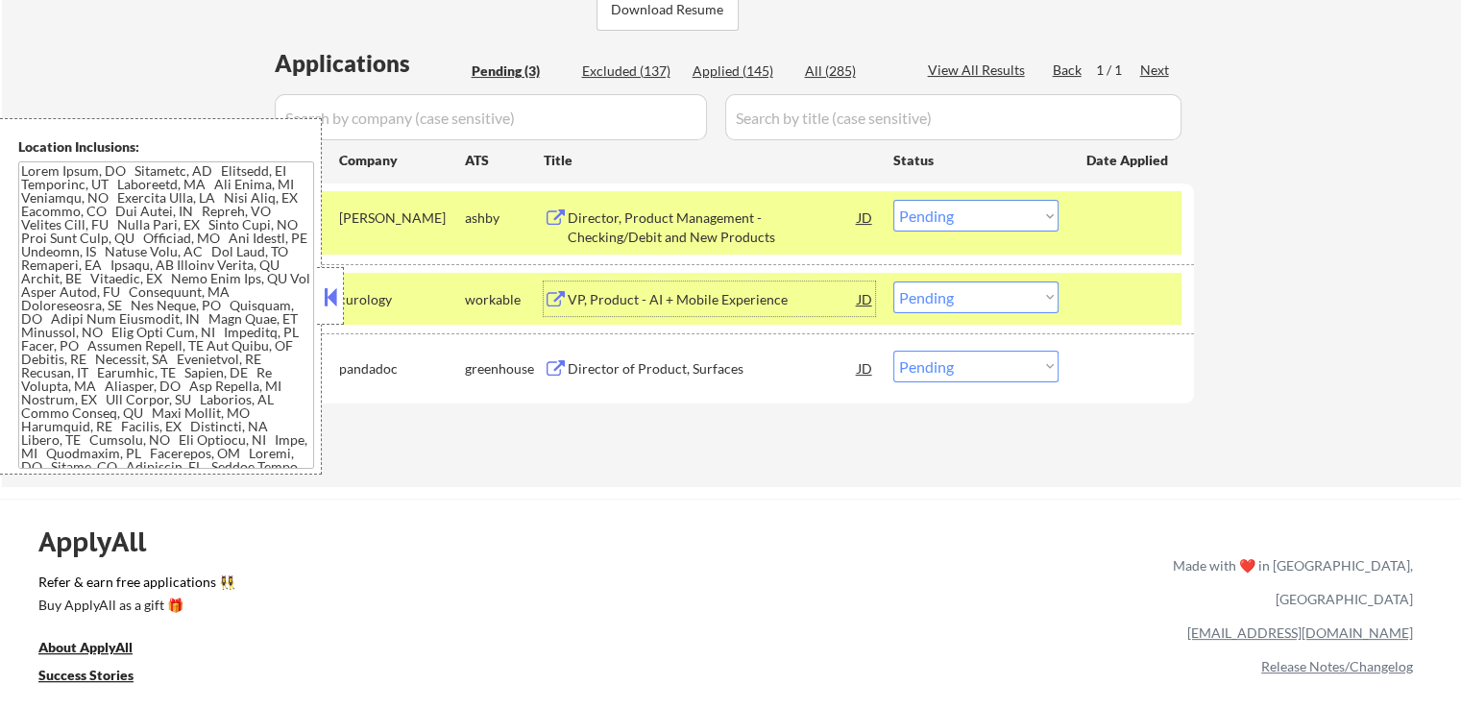
scroll to position [480, 0]
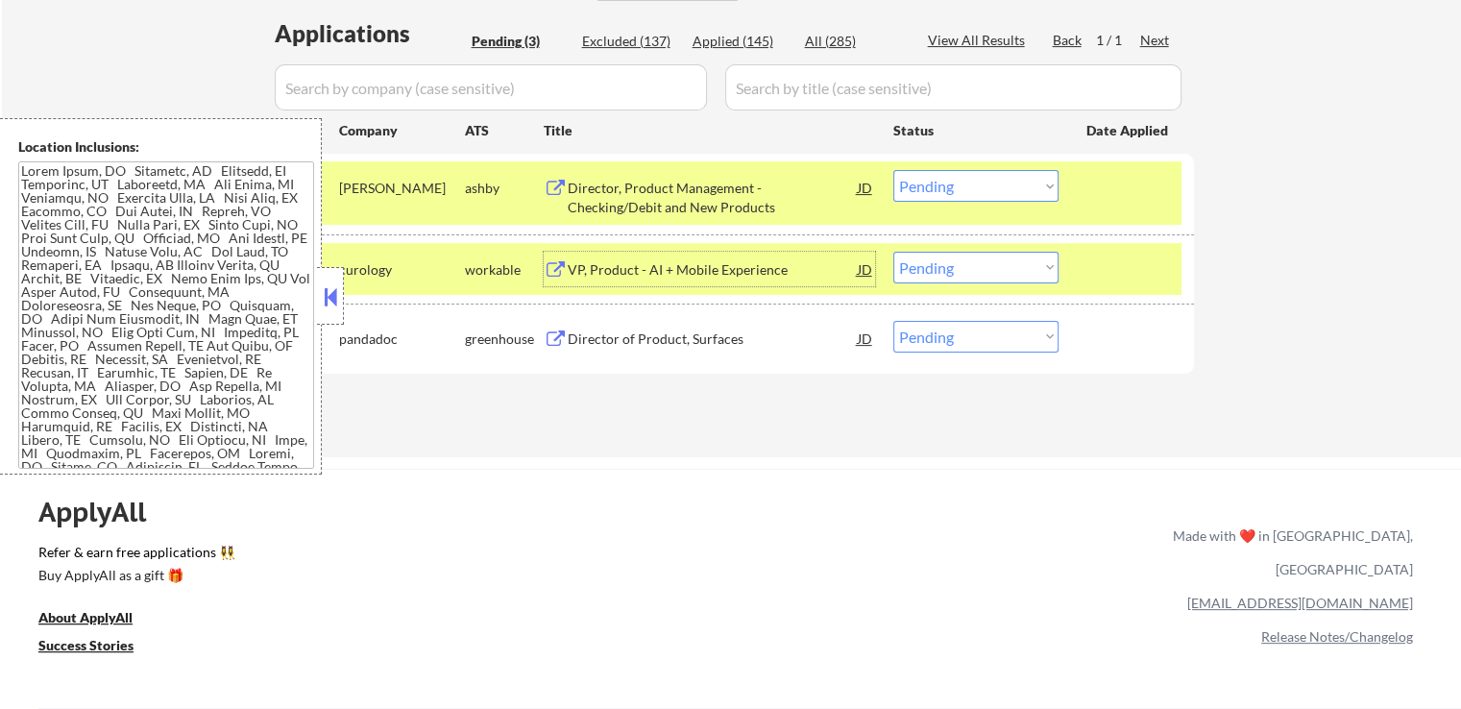
click at [951, 183] on select "Choose an option... Pending Applied Excluded (Questions) Excluded (Expired) Exc…" at bounding box center [975, 186] width 165 height 32
click at [893, 170] on select "Choose an option... Pending Applied Excluded (Questions) Excluded (Expired) Exc…" at bounding box center [975, 186] width 165 height 32
click at [629, 263] on div "VP, Product - AI + Mobile Experience" at bounding box center [713, 269] width 290 height 19
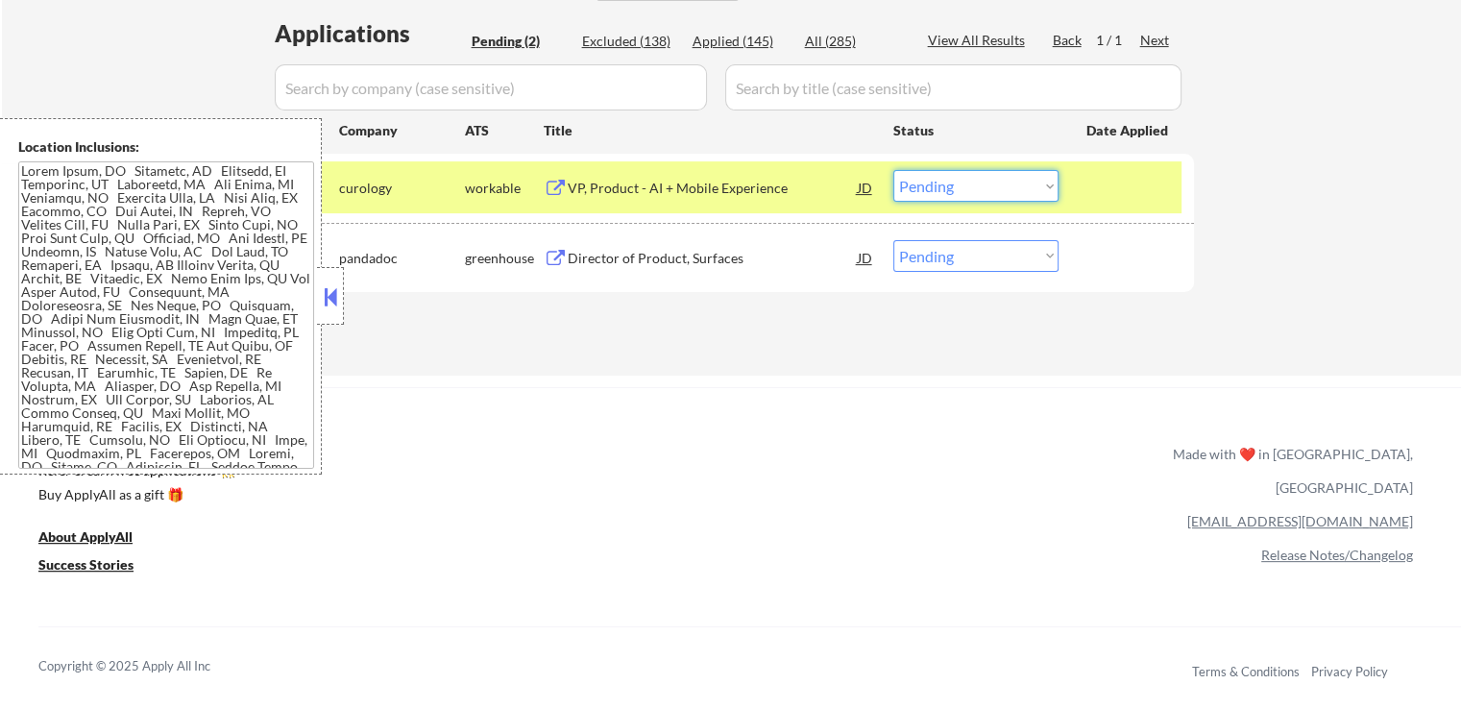
click at [976, 193] on select "Choose an option... Pending Applied Excluded (Questions) Excluded (Expired) Exc…" at bounding box center [975, 186] width 165 height 32
click at [893, 170] on select "Choose an option... Pending Applied Excluded (Questions) Excluded (Expired) Exc…" at bounding box center [975, 186] width 165 height 32
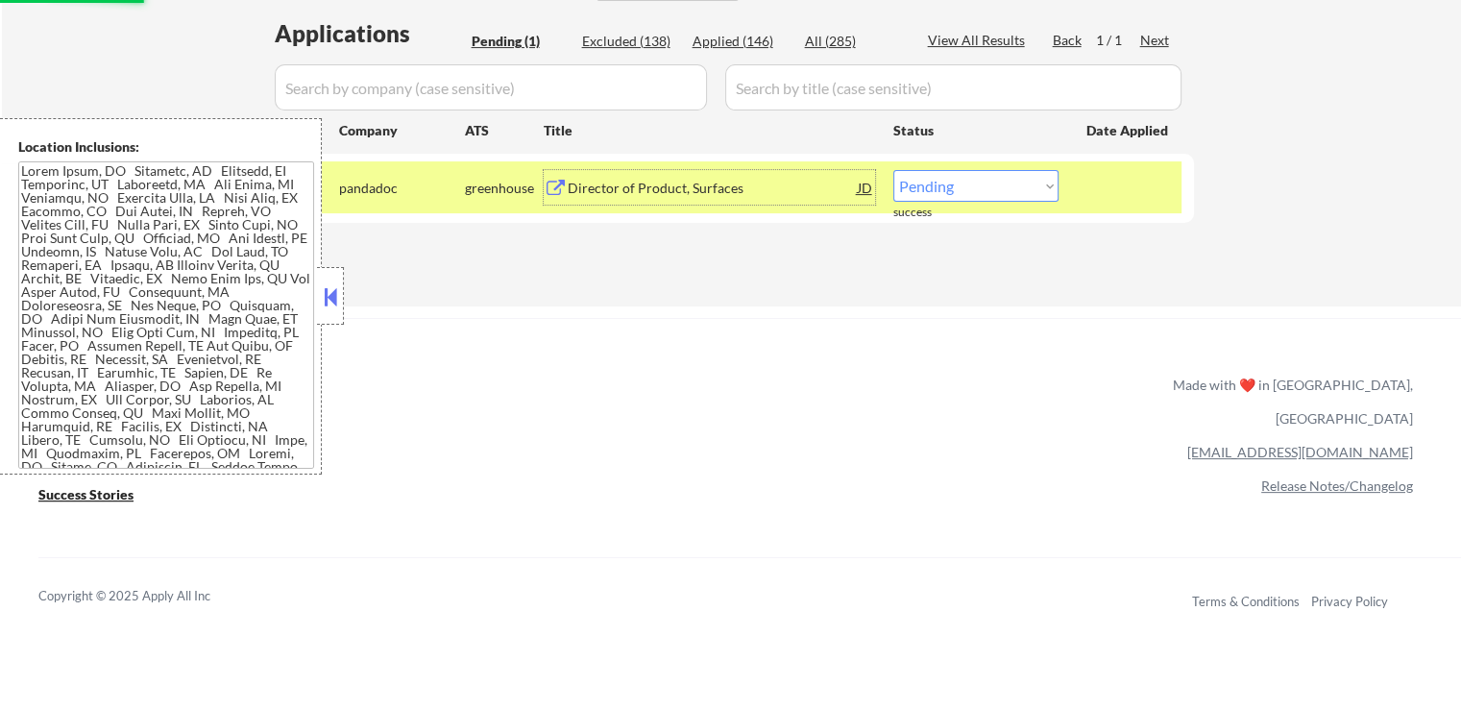
click at [636, 187] on div "Director of Product, Surfaces" at bounding box center [713, 188] width 290 height 19
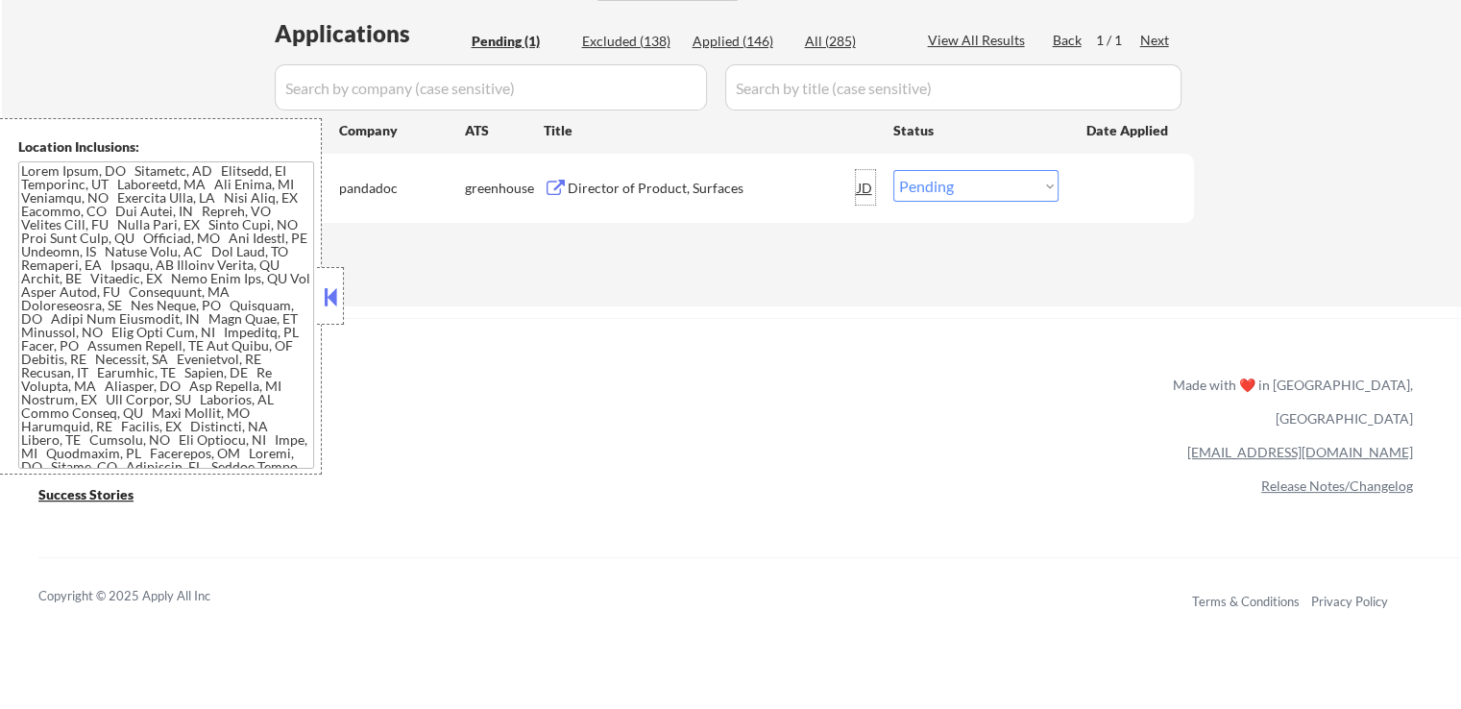
click at [866, 179] on div "JD" at bounding box center [865, 187] width 19 height 35
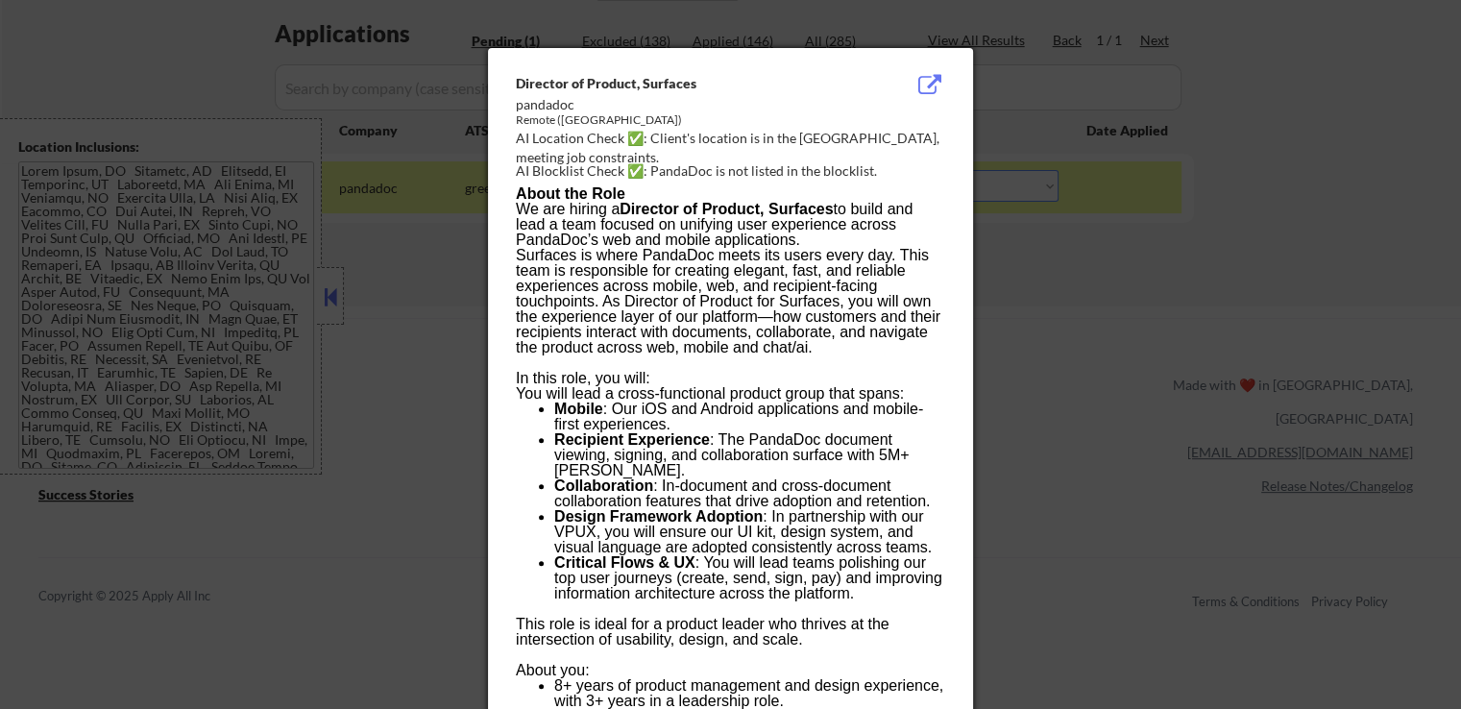
scroll to position [1498, 0]
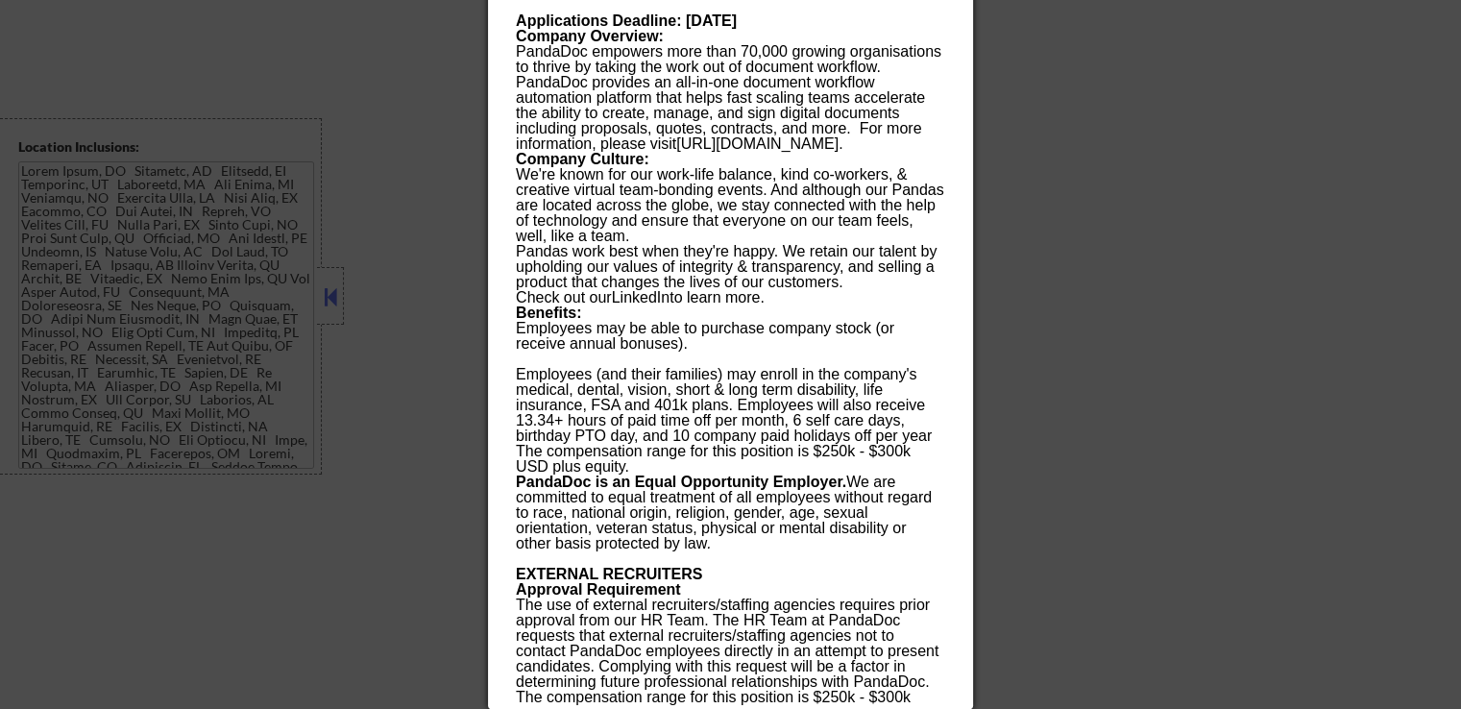
click at [1117, 274] on div at bounding box center [730, 354] width 1461 height 709
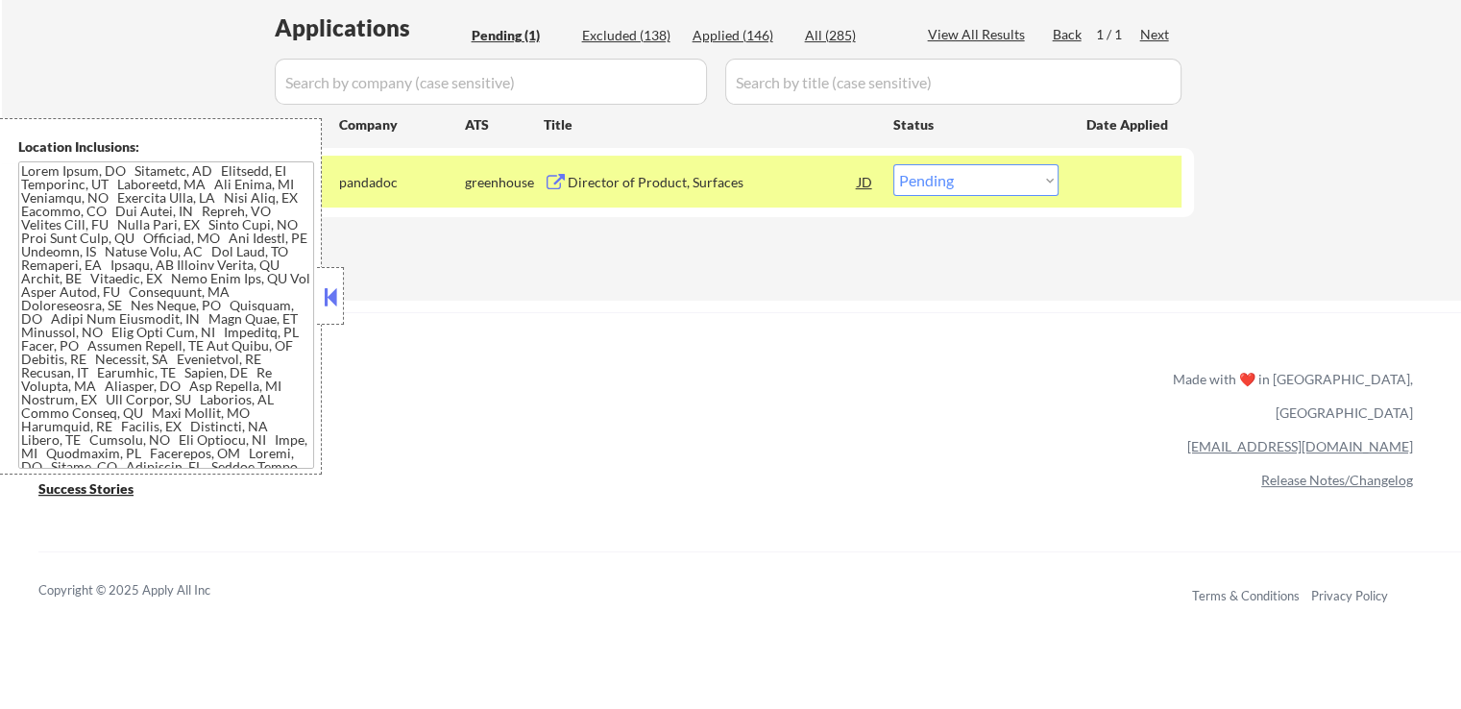
scroll to position [294, 0]
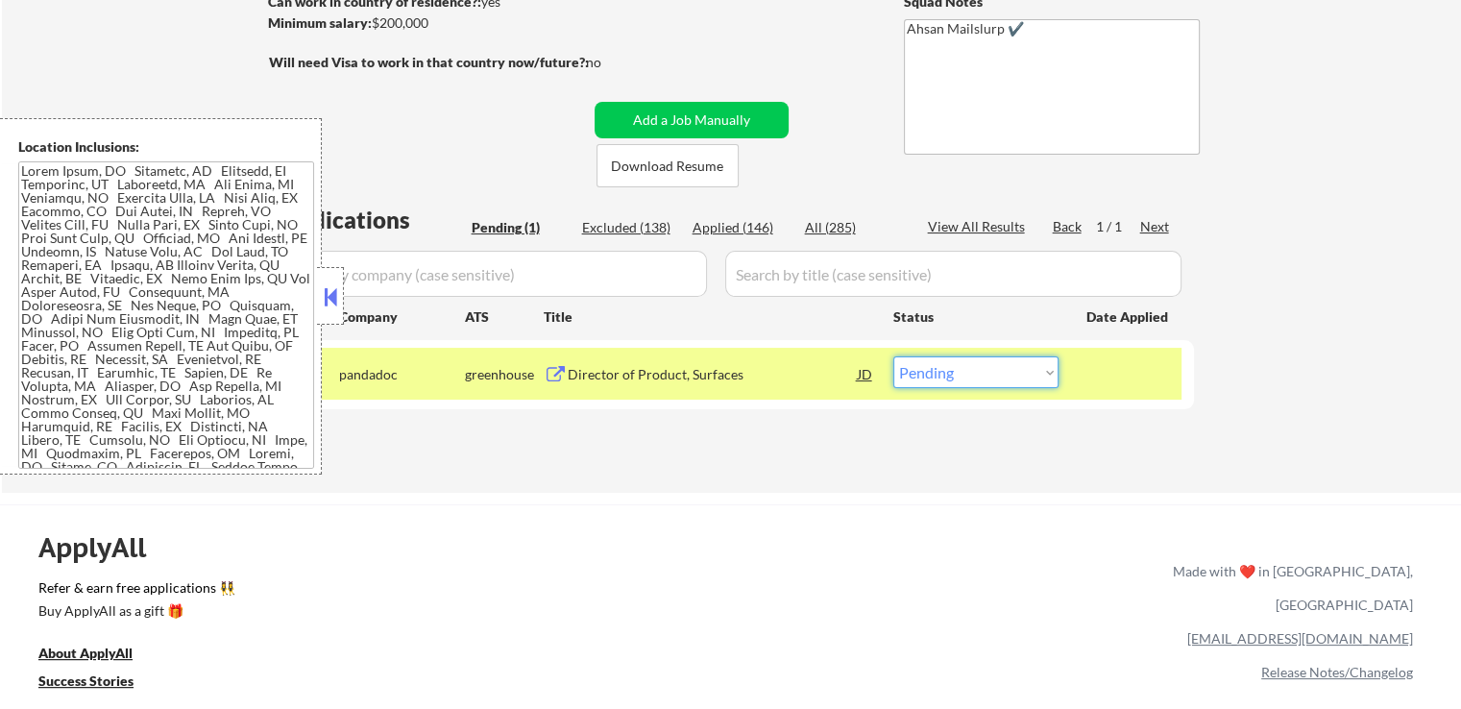
click at [992, 381] on select "Choose an option... Pending Applied Excluded (Questions) Excluded (Expired) Exc…" at bounding box center [975, 372] width 165 height 32
select select ""applied""
click at [893, 356] on select "Choose an option... Pending Applied Excluded (Questions) Excluded (Expired) Exc…" at bounding box center [975, 372] width 165 height 32
